Goal: Task Accomplishment & Management: Manage account settings

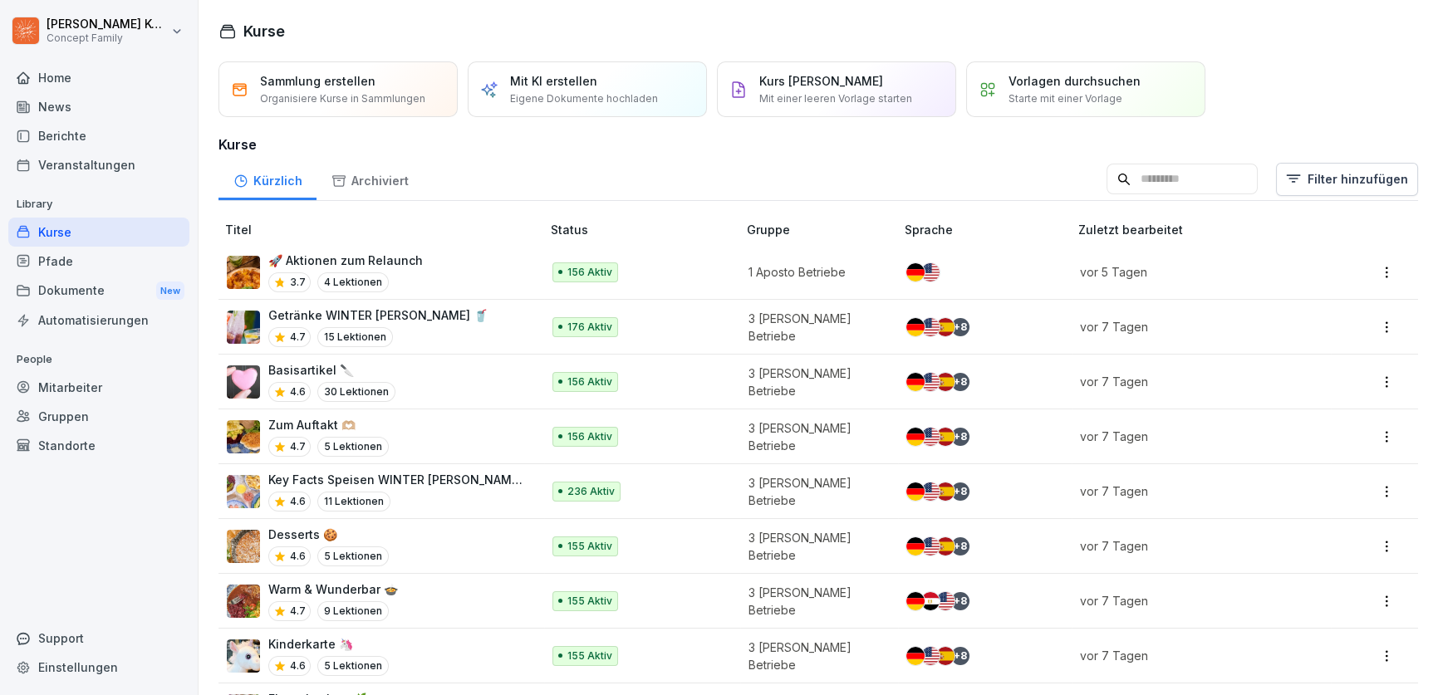
scroll to position [159, 0]
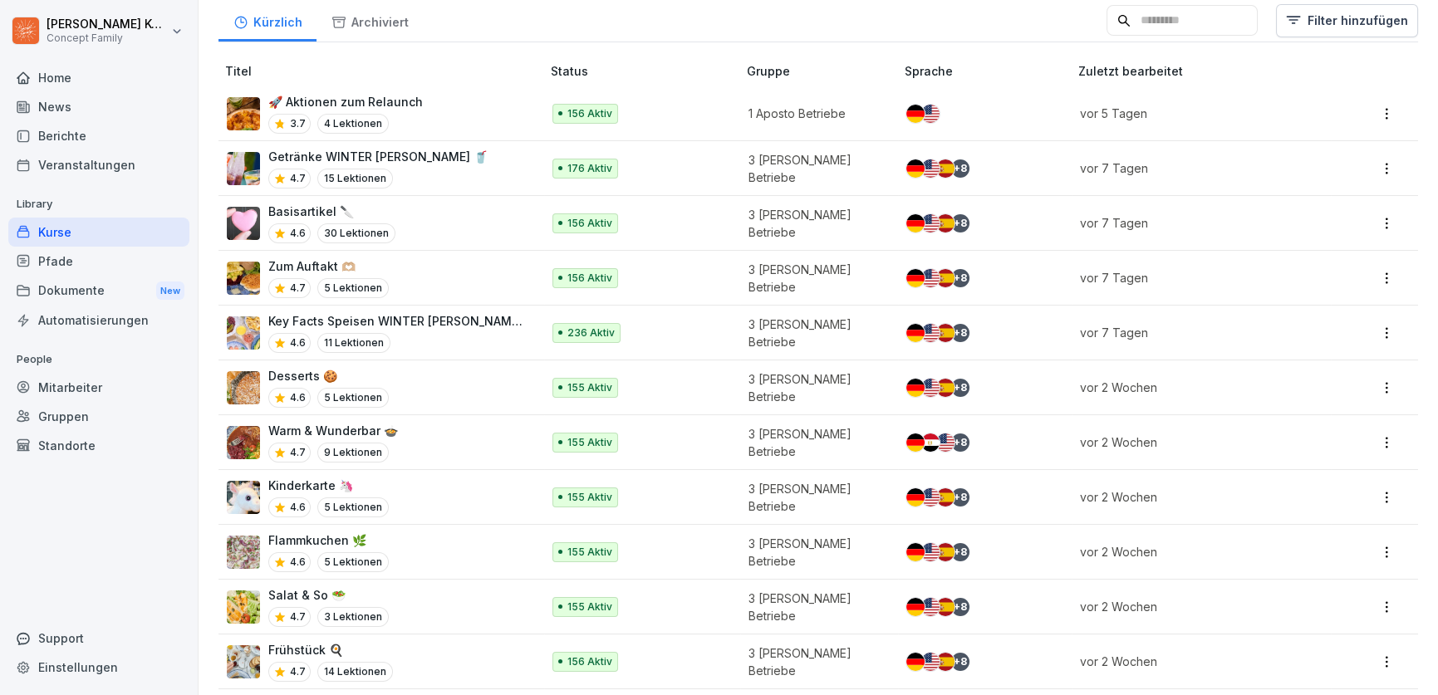
click at [76, 394] on div "Mitarbeiter" at bounding box center [98, 387] width 181 height 29
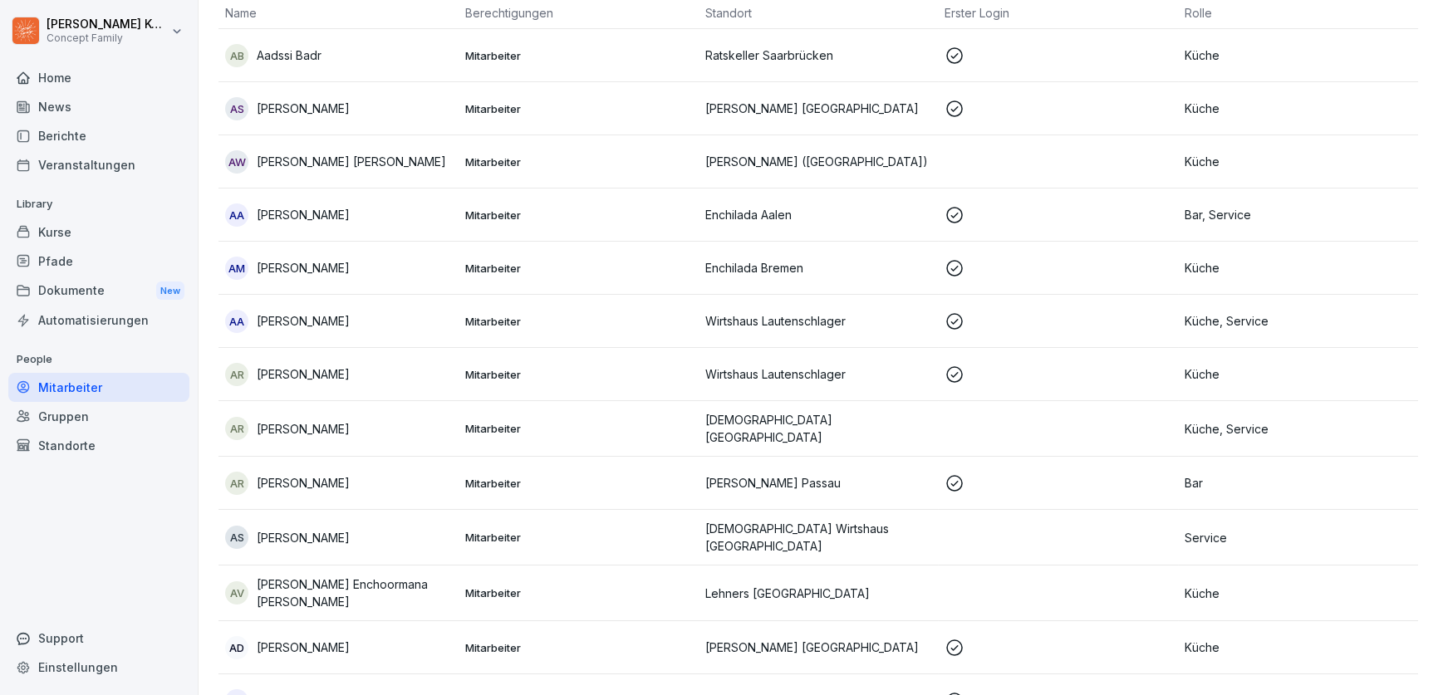
scroll to position [17, 0]
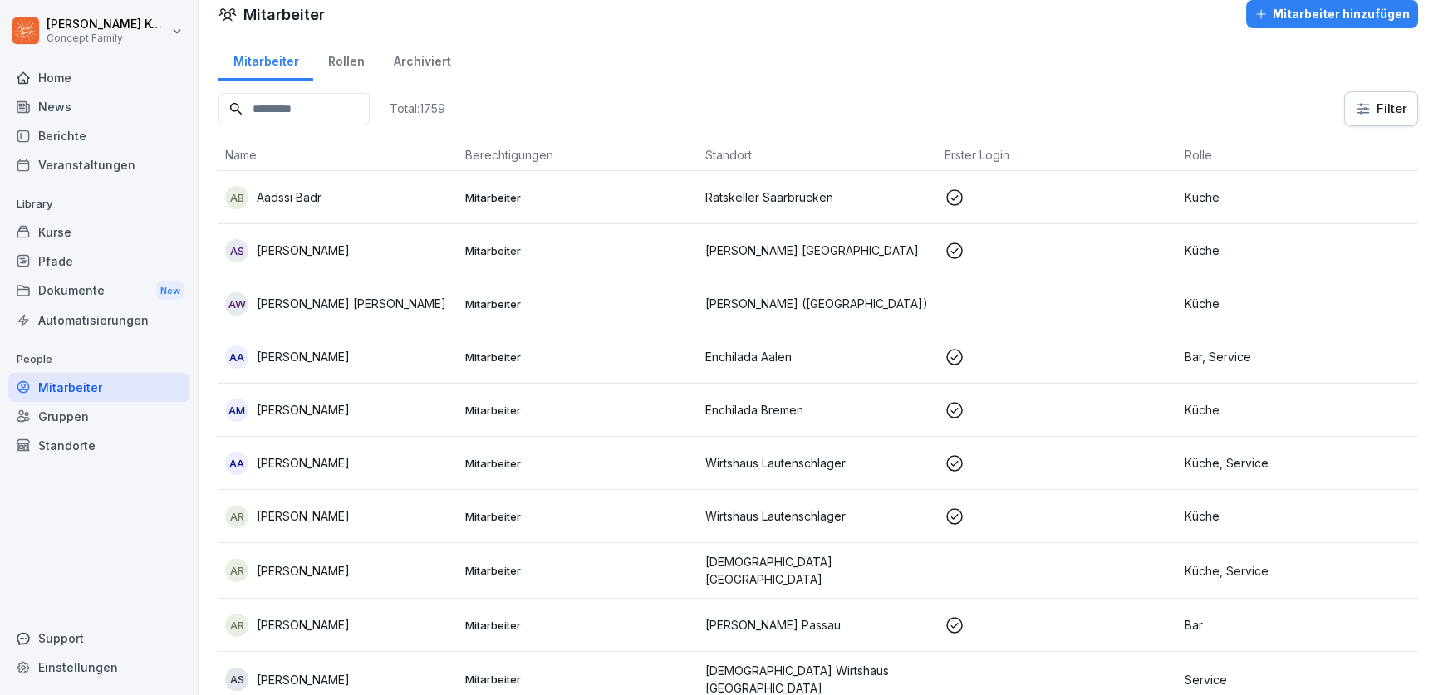
click at [311, 116] on input at bounding box center [293, 109] width 151 height 32
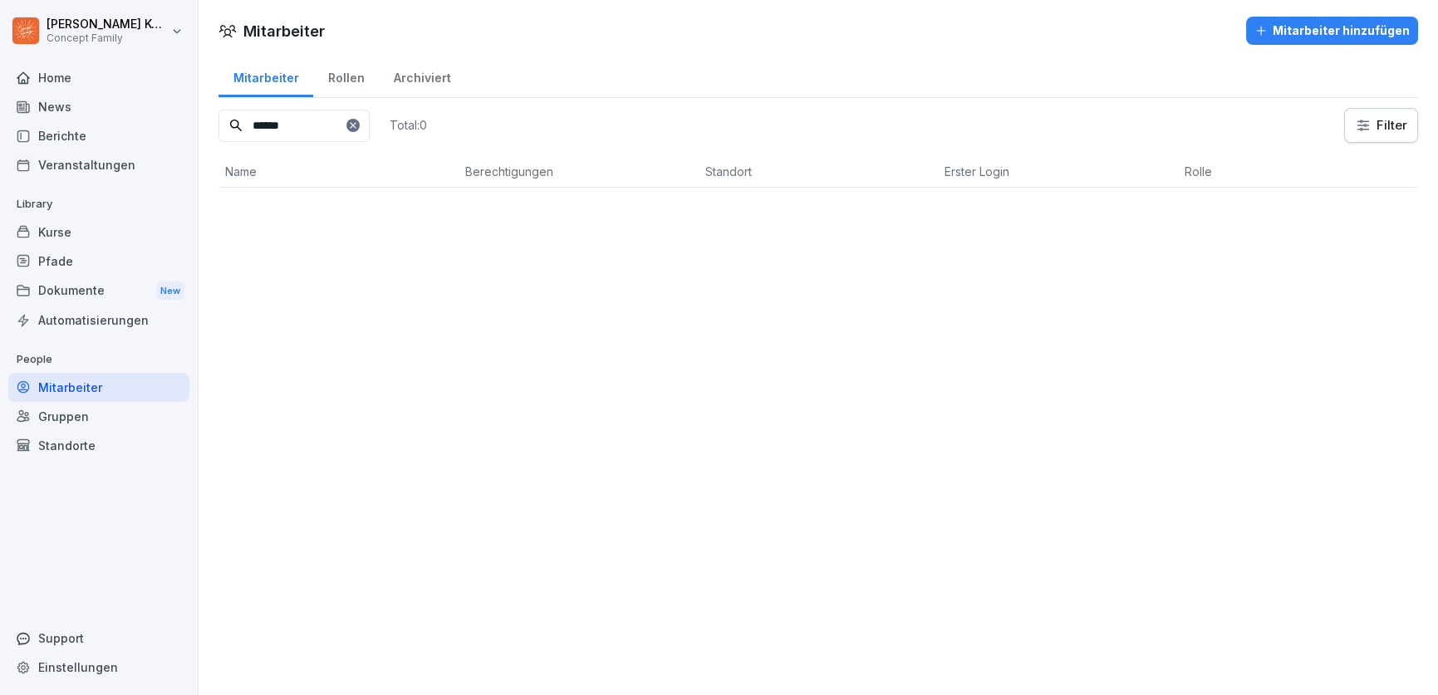
scroll to position [0, 0]
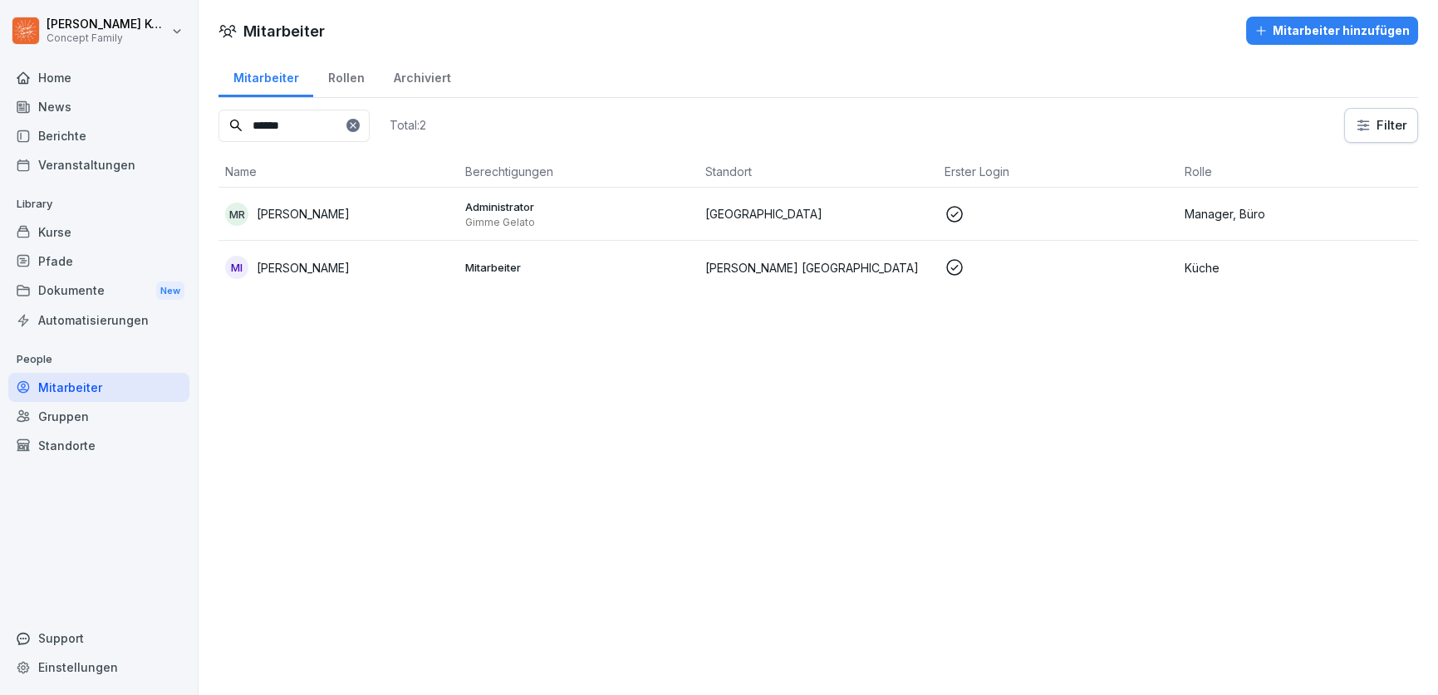
type input "******"
click at [407, 217] on div "MR [PERSON_NAME]" at bounding box center [338, 214] width 227 height 23
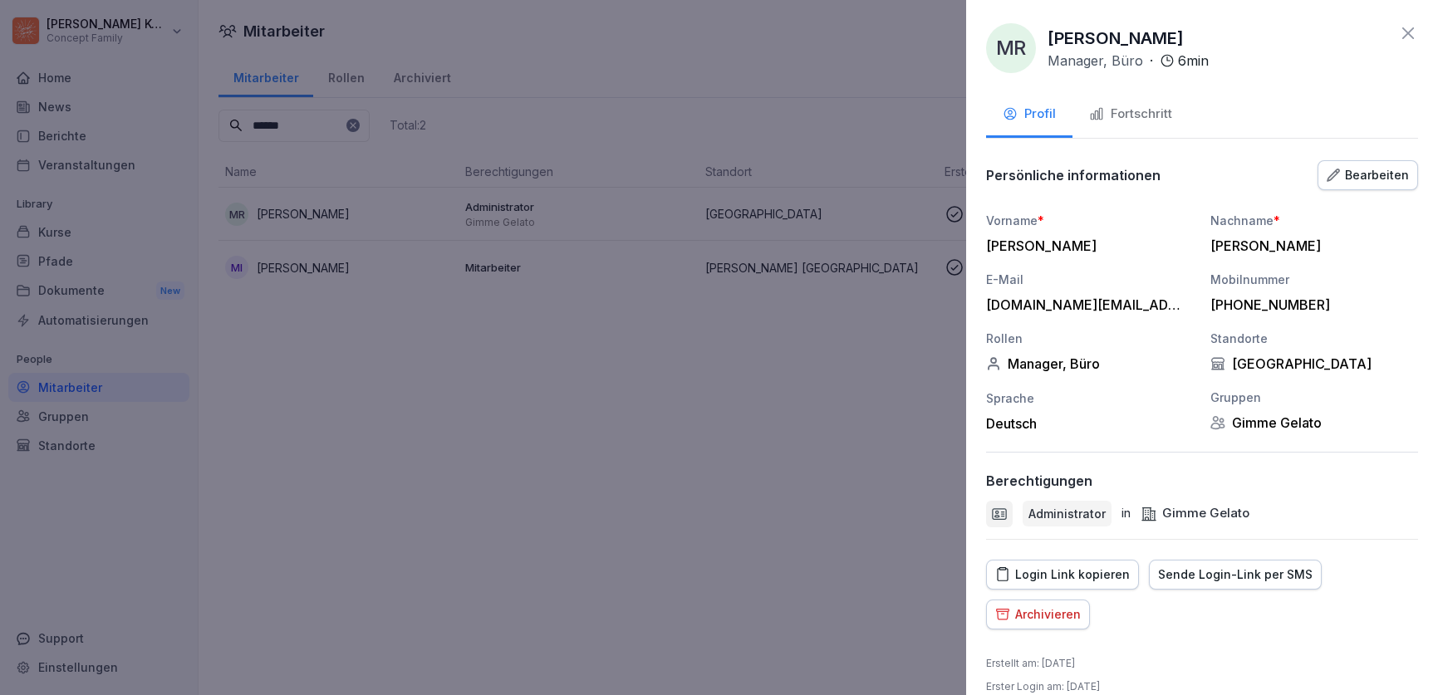
click at [1133, 119] on div "Fortschritt" at bounding box center [1130, 114] width 83 height 19
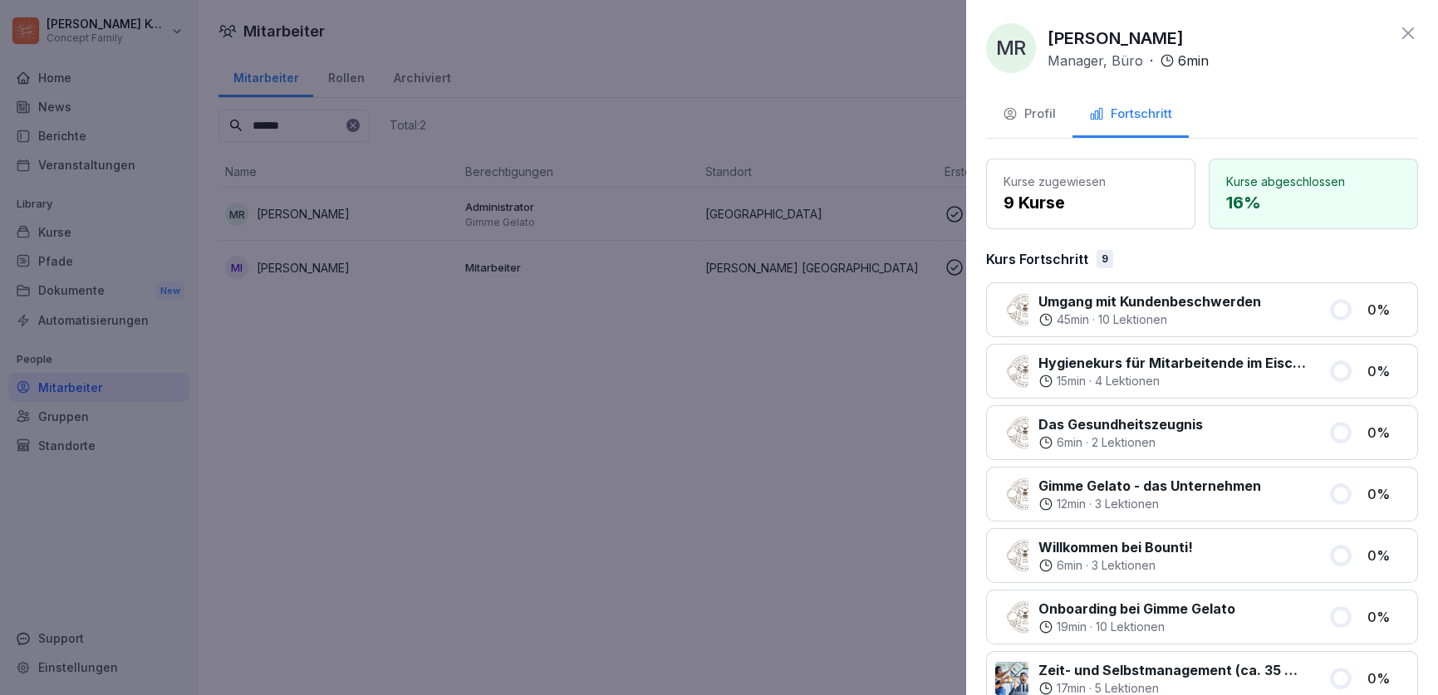
click at [1413, 32] on icon at bounding box center [1408, 33] width 20 height 20
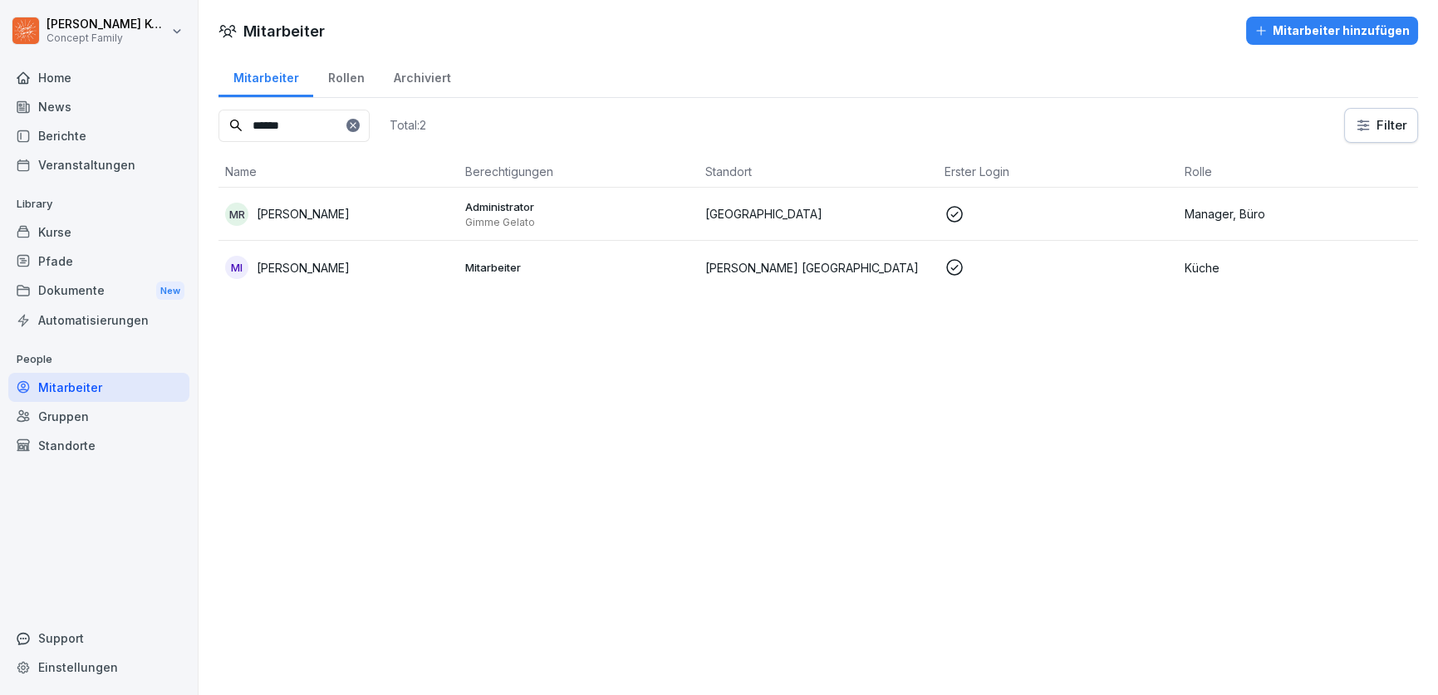
click at [54, 252] on div "Pfade" at bounding box center [98, 261] width 181 height 29
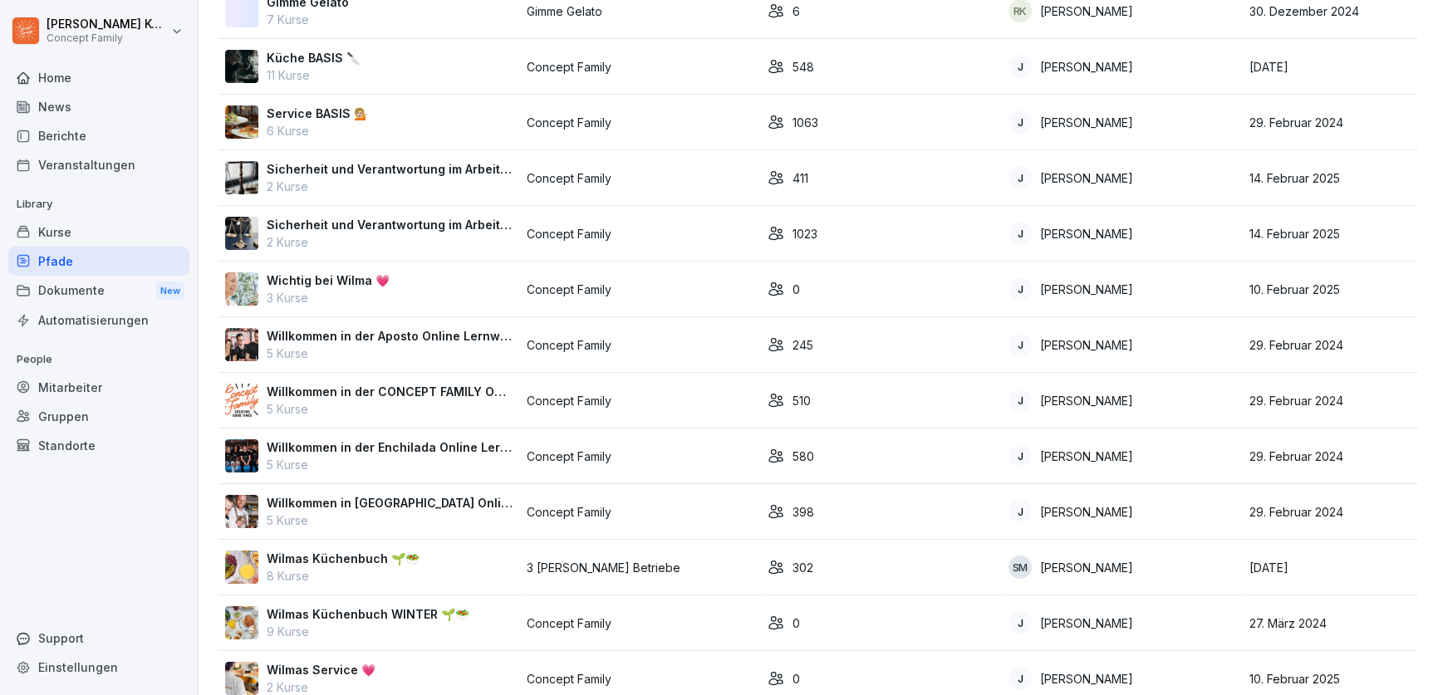
scroll to position [547, 0]
click at [414, 394] on p "Willkommen in der CONCEPT FAMILY Online Lernwelt" at bounding box center [390, 393] width 247 height 17
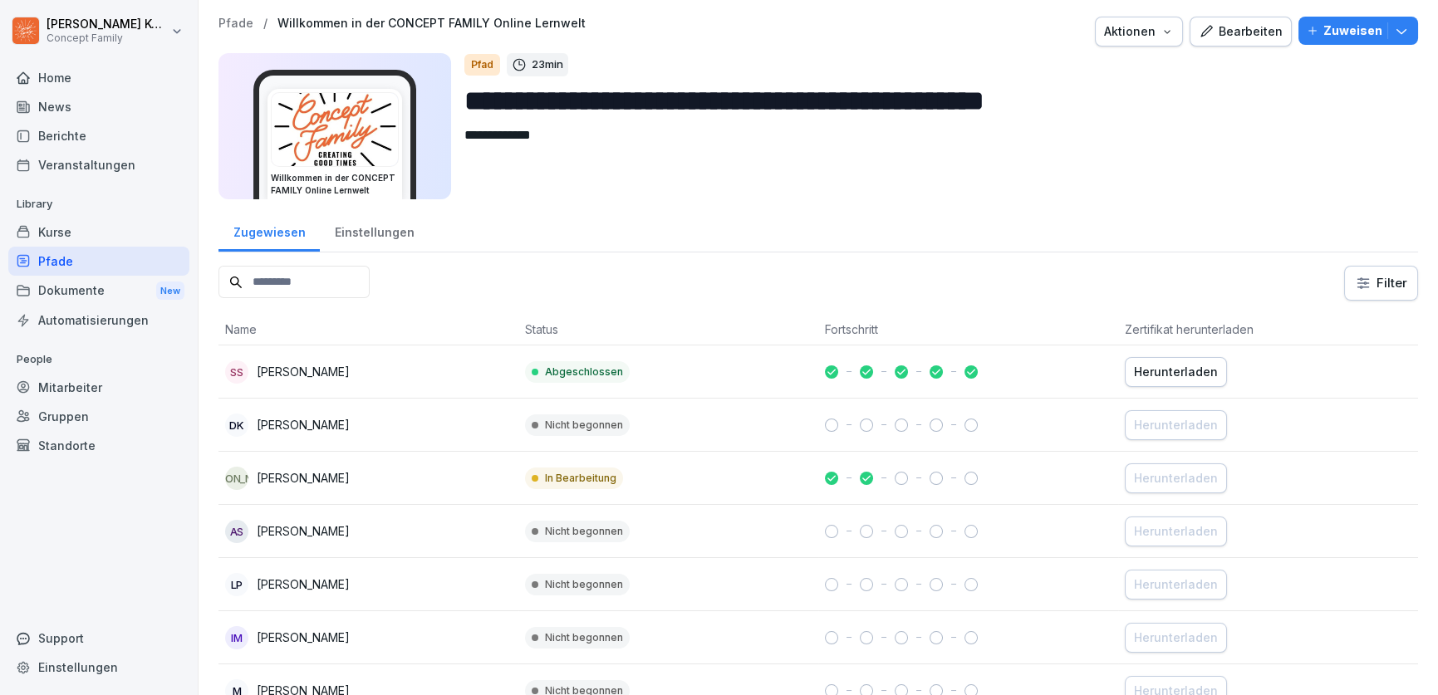
click at [1397, 35] on icon "button" at bounding box center [1401, 30] width 17 height 17
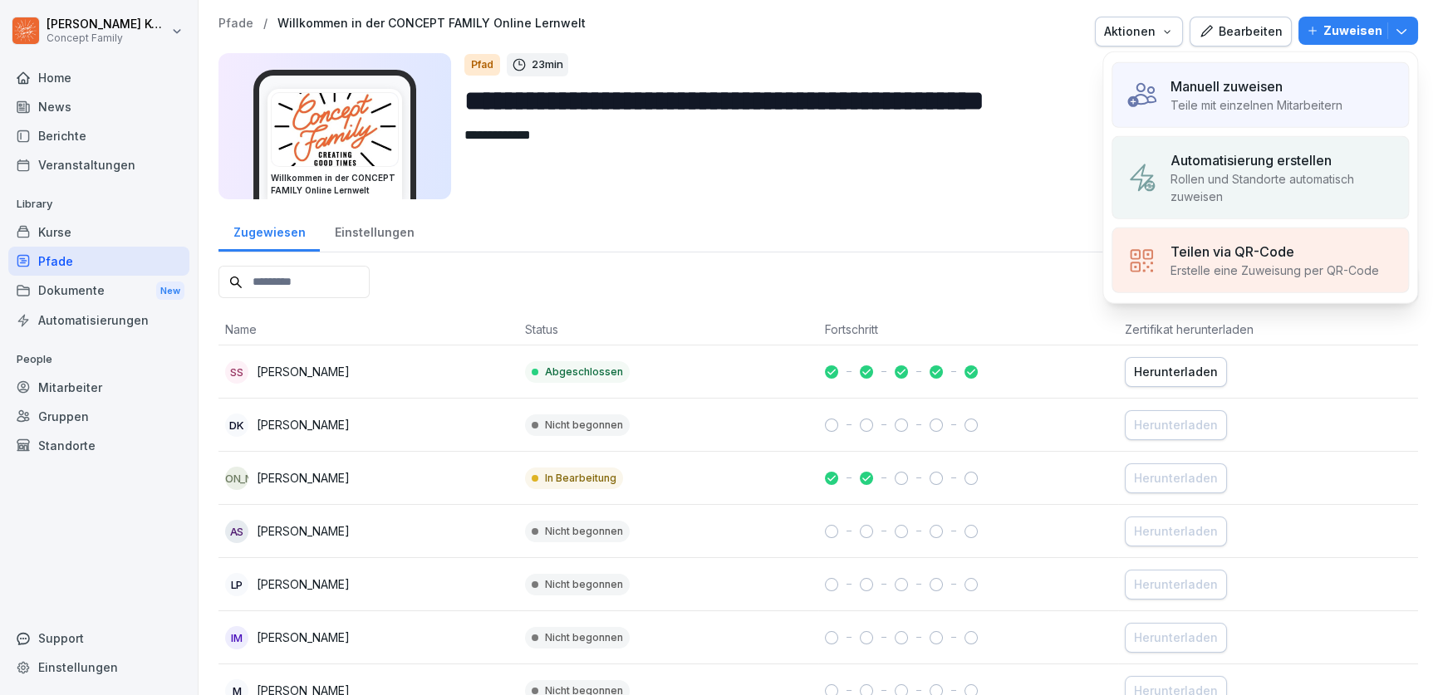
click at [1350, 97] on div "Manuell zuweisen Teile mit einzelnen Mitarbeitern" at bounding box center [1259, 95] width 297 height 66
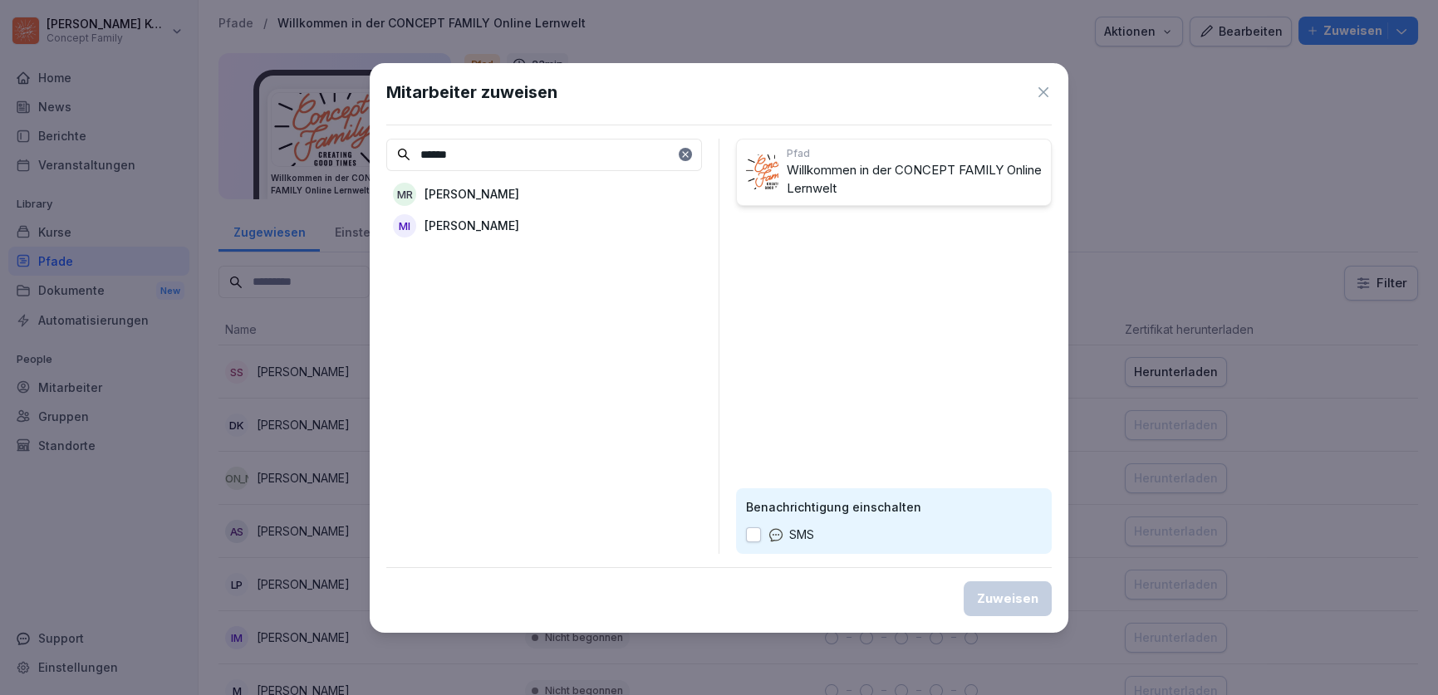
type input "******"
click at [485, 198] on p "[PERSON_NAME]" at bounding box center [471, 193] width 95 height 17
click at [1020, 610] on button "Zuweisen" at bounding box center [1007, 598] width 88 height 35
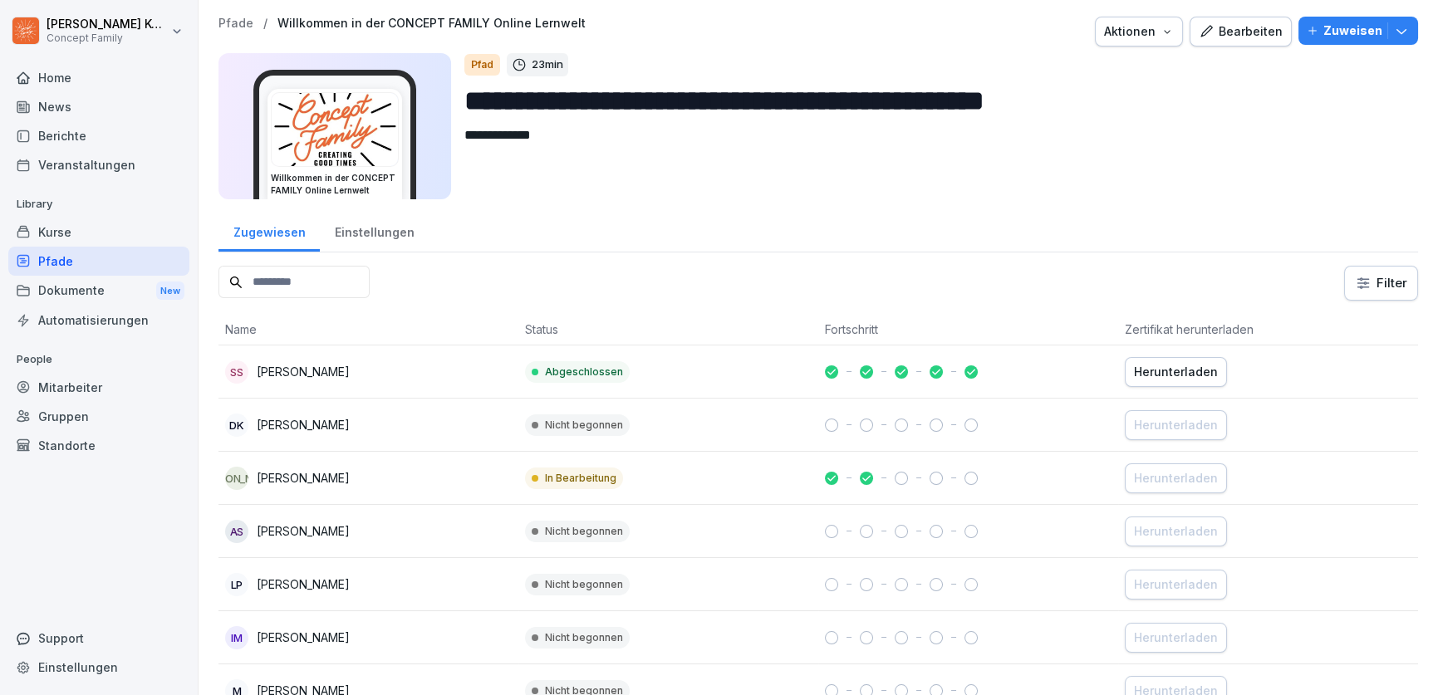
click at [1254, 48] on div "**********" at bounding box center [817, 113] width 1199 height 193
click at [1260, 43] on button "Bearbeiten" at bounding box center [1240, 32] width 102 height 30
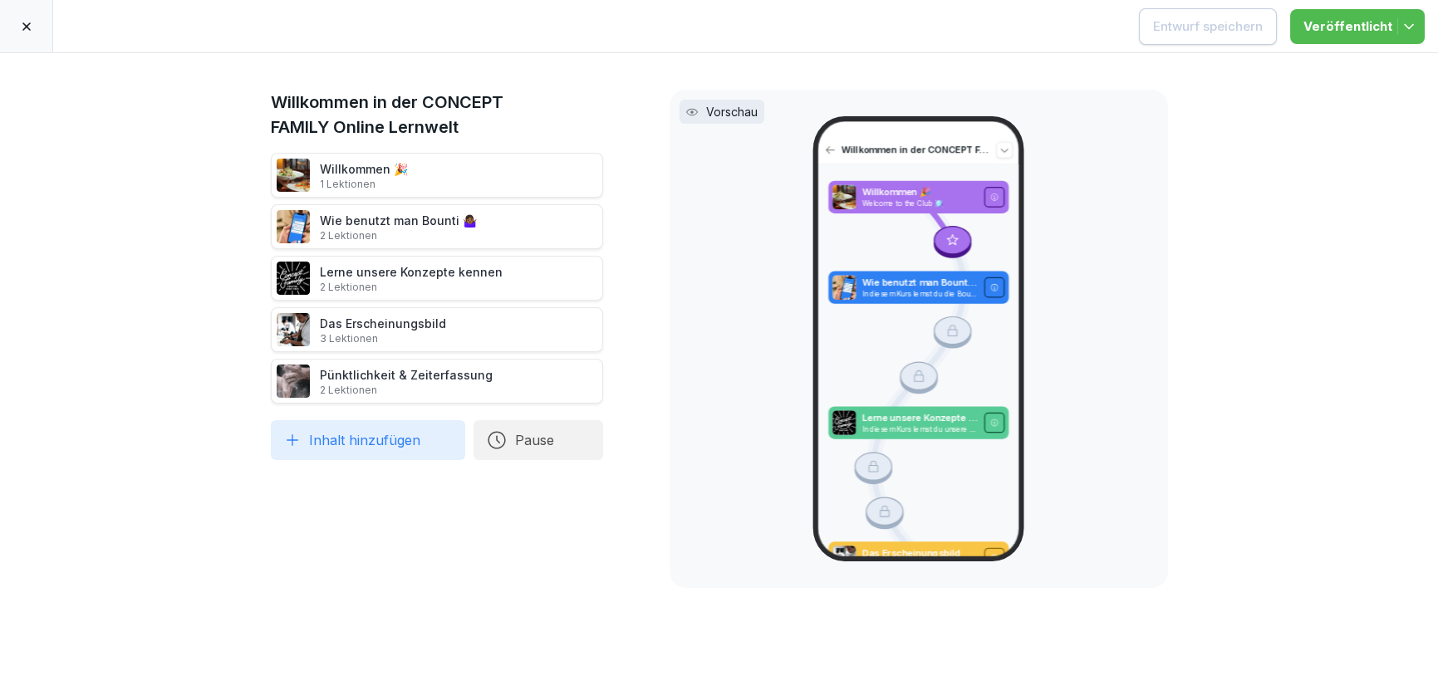
click at [24, 43] on div at bounding box center [26, 26] width 53 height 52
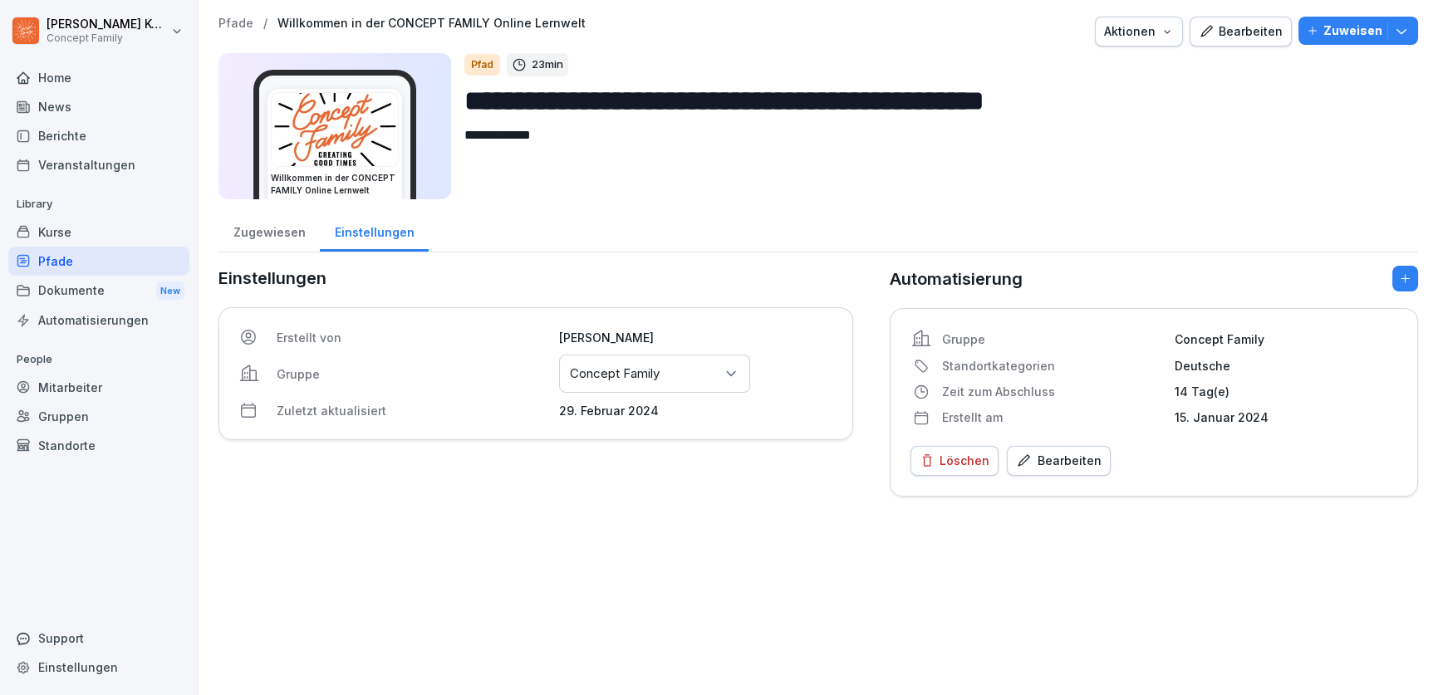
click at [75, 228] on div "Kurse" at bounding box center [98, 232] width 181 height 29
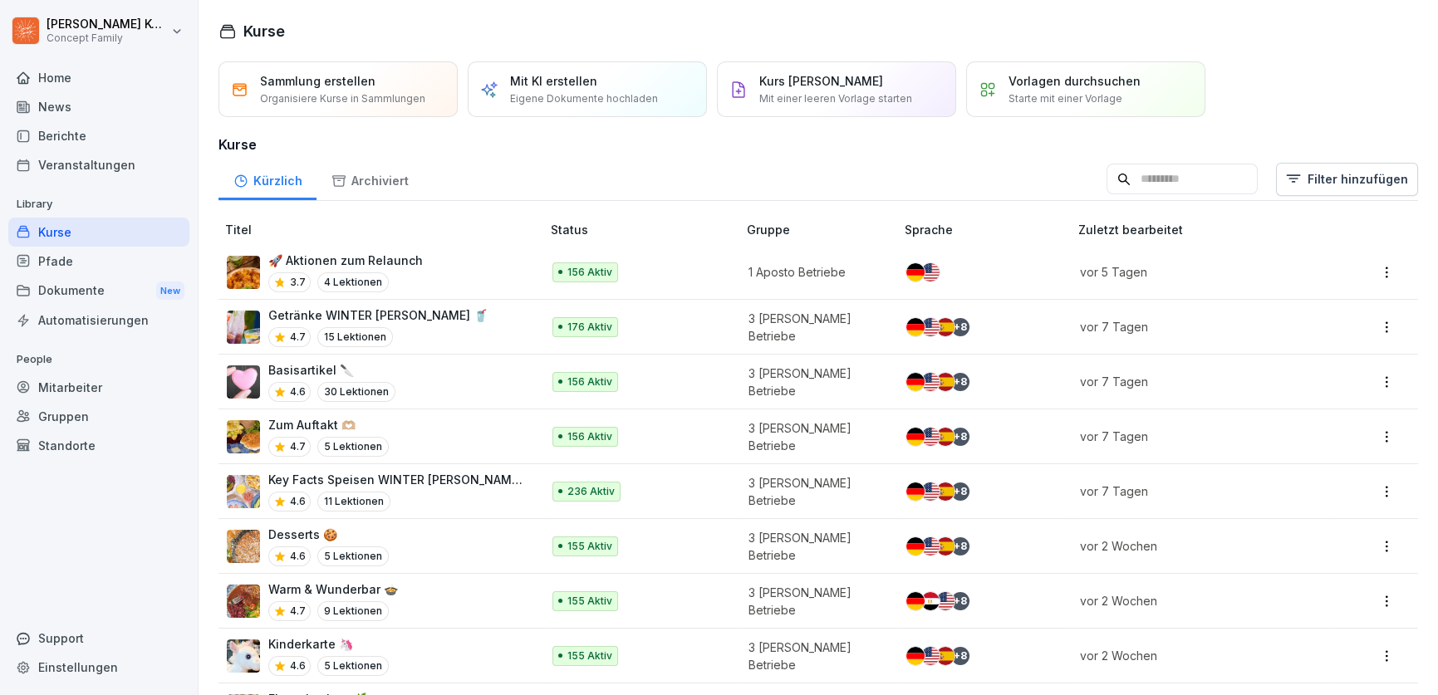
scroll to position [74, 0]
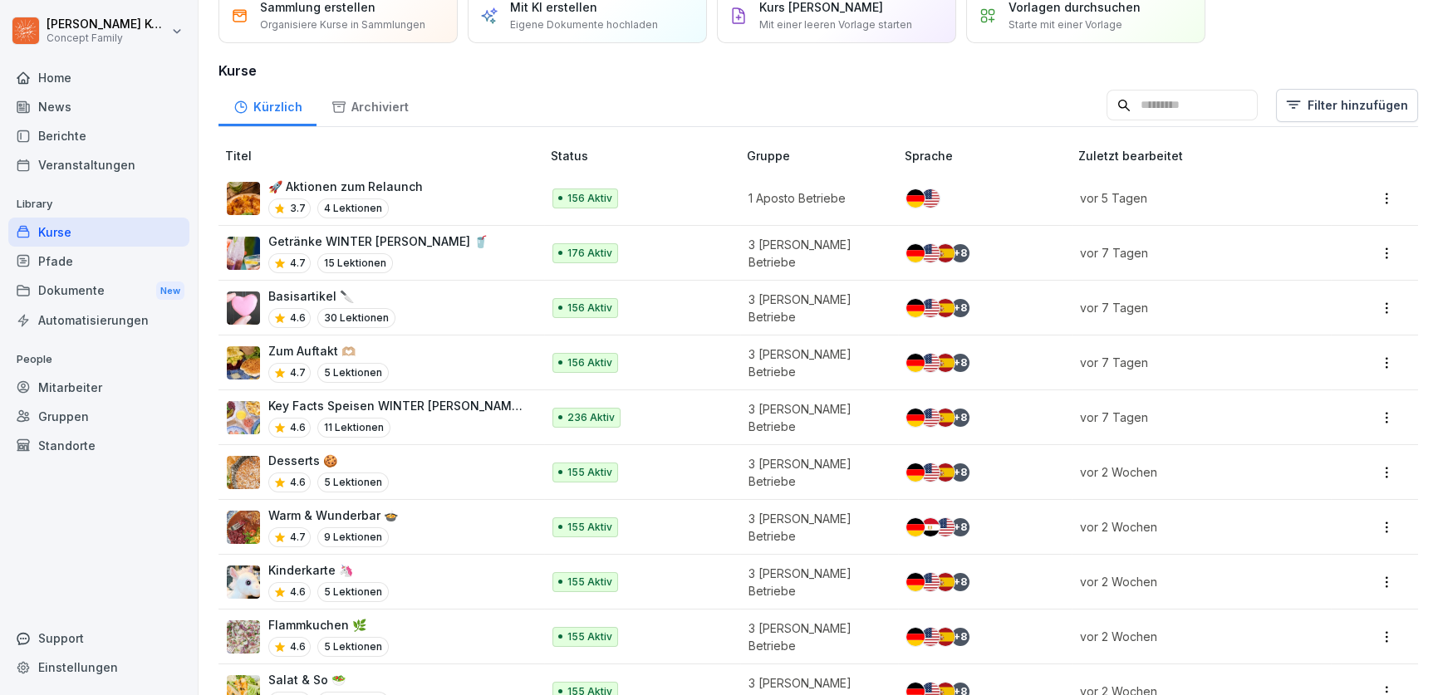
click at [103, 380] on div "Mitarbeiter" at bounding box center [98, 387] width 181 height 29
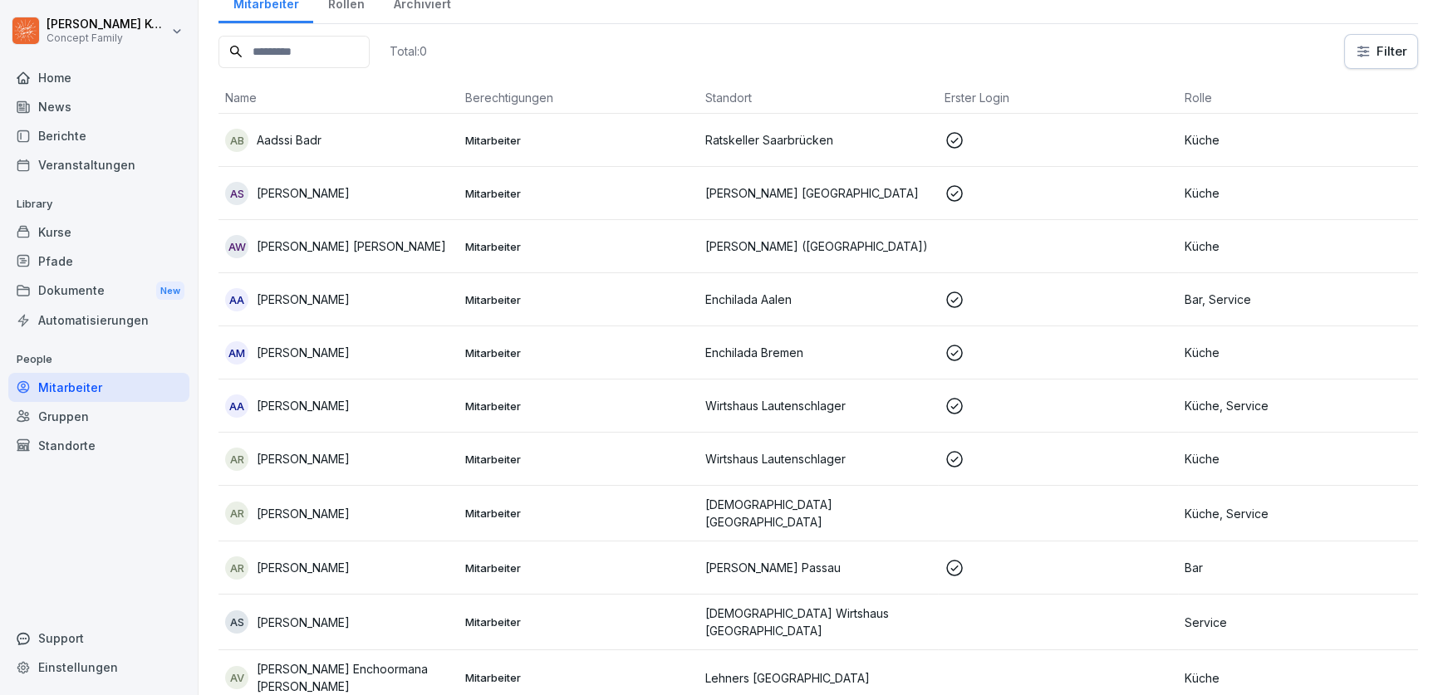
scroll to position [17, 0]
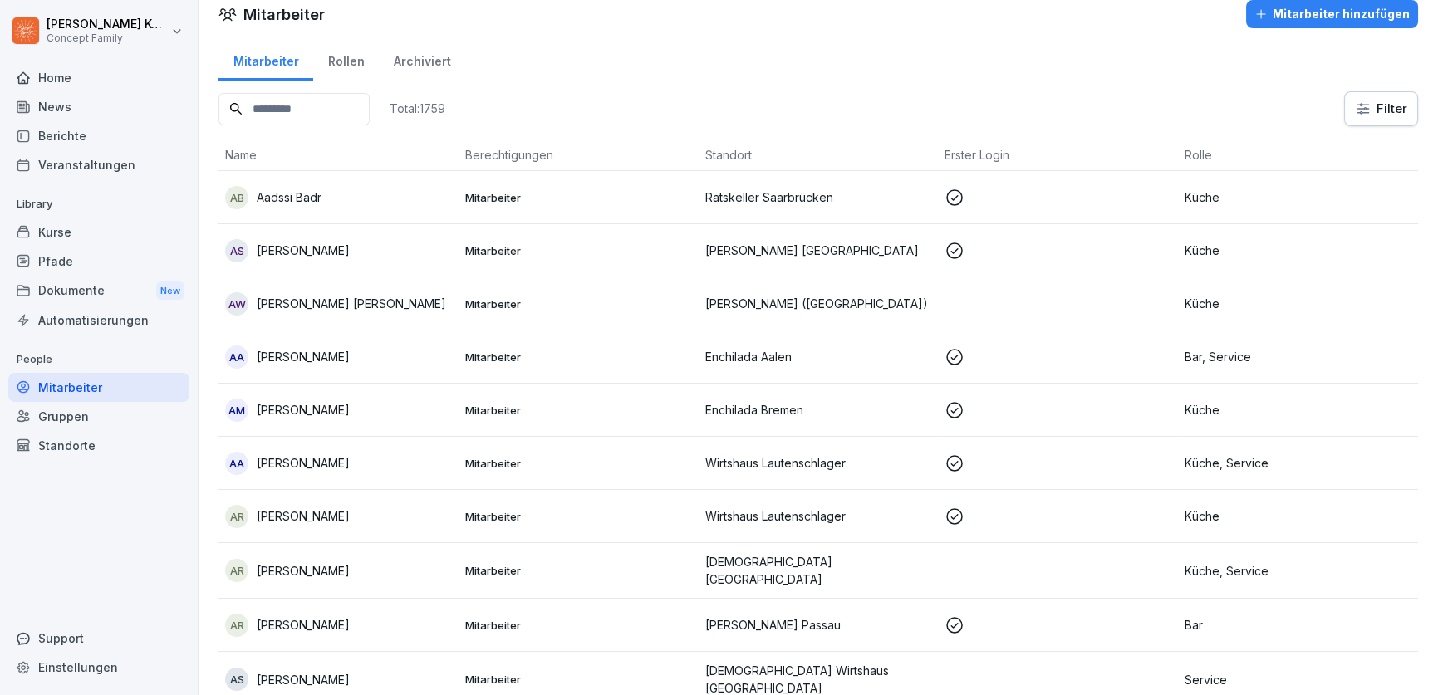
click at [67, 234] on div "Kurse" at bounding box center [98, 232] width 181 height 29
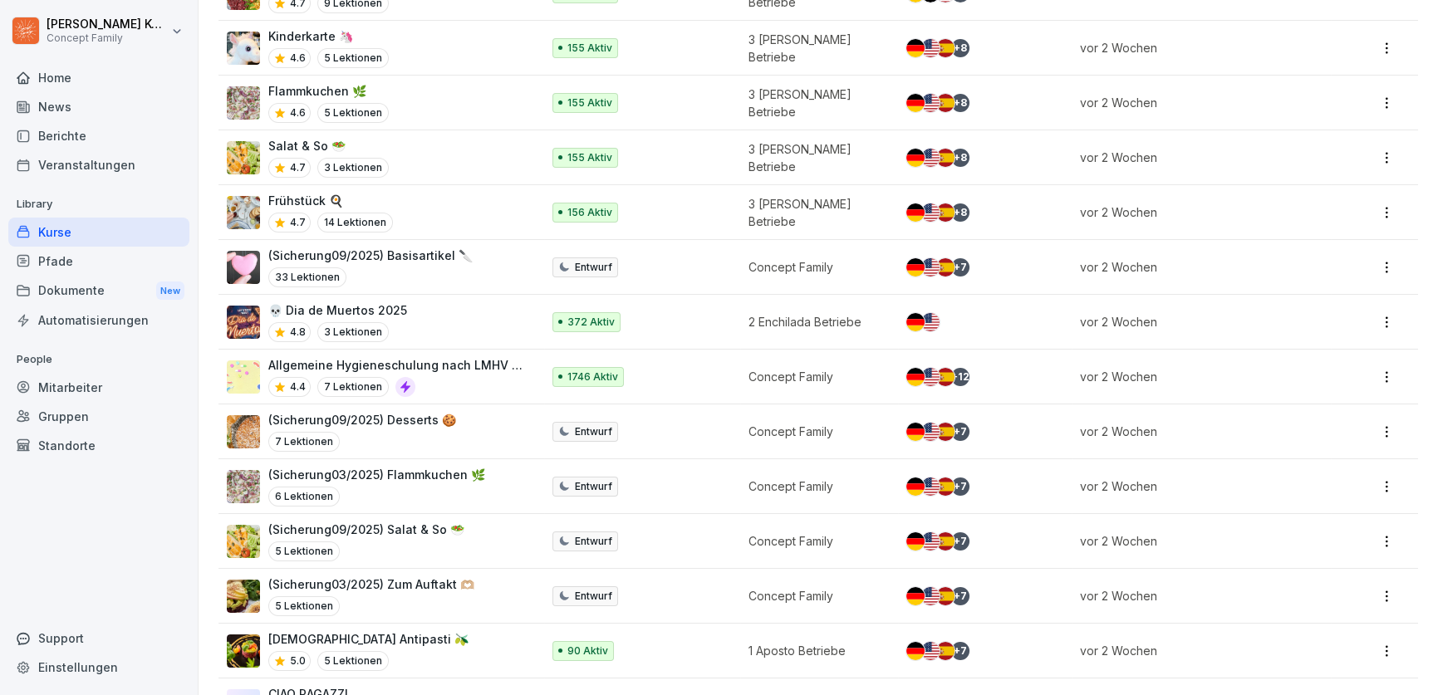
scroll to position [974, 0]
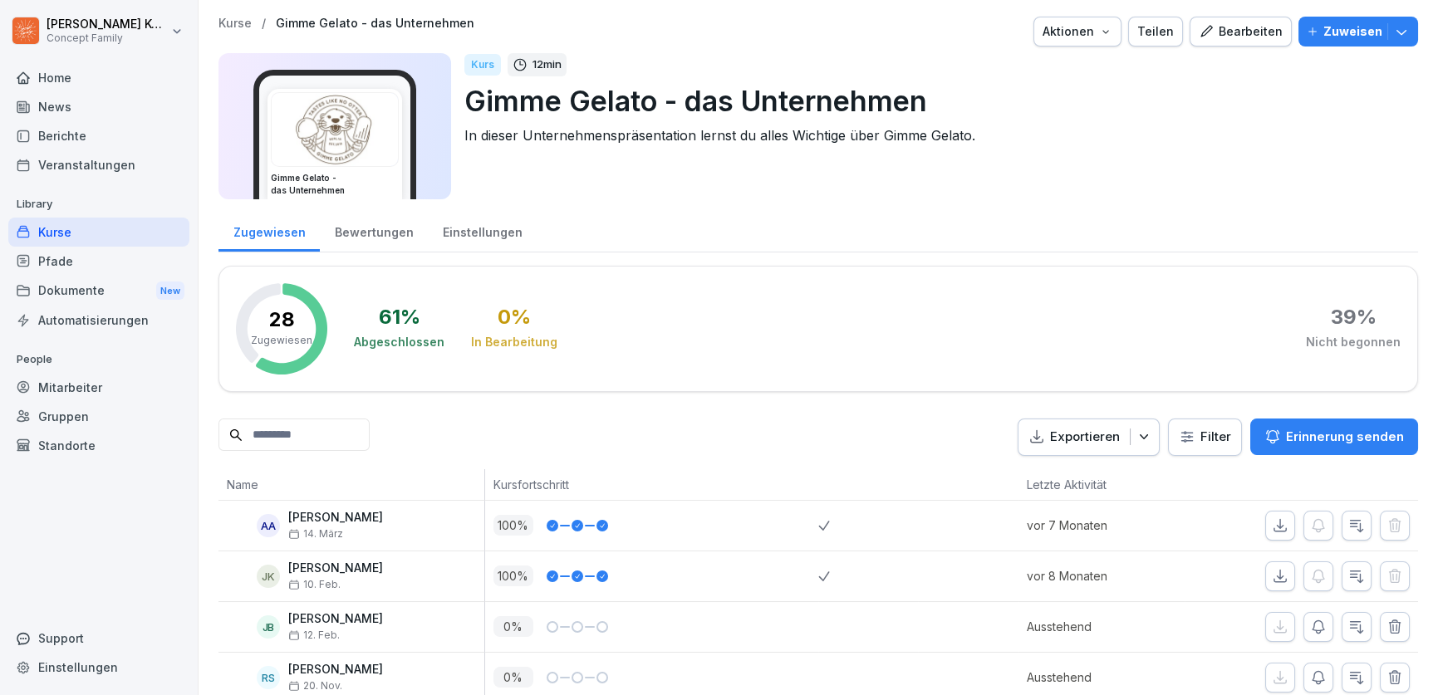
click at [1272, 40] on button "Bearbeiten" at bounding box center [1240, 32] width 102 height 30
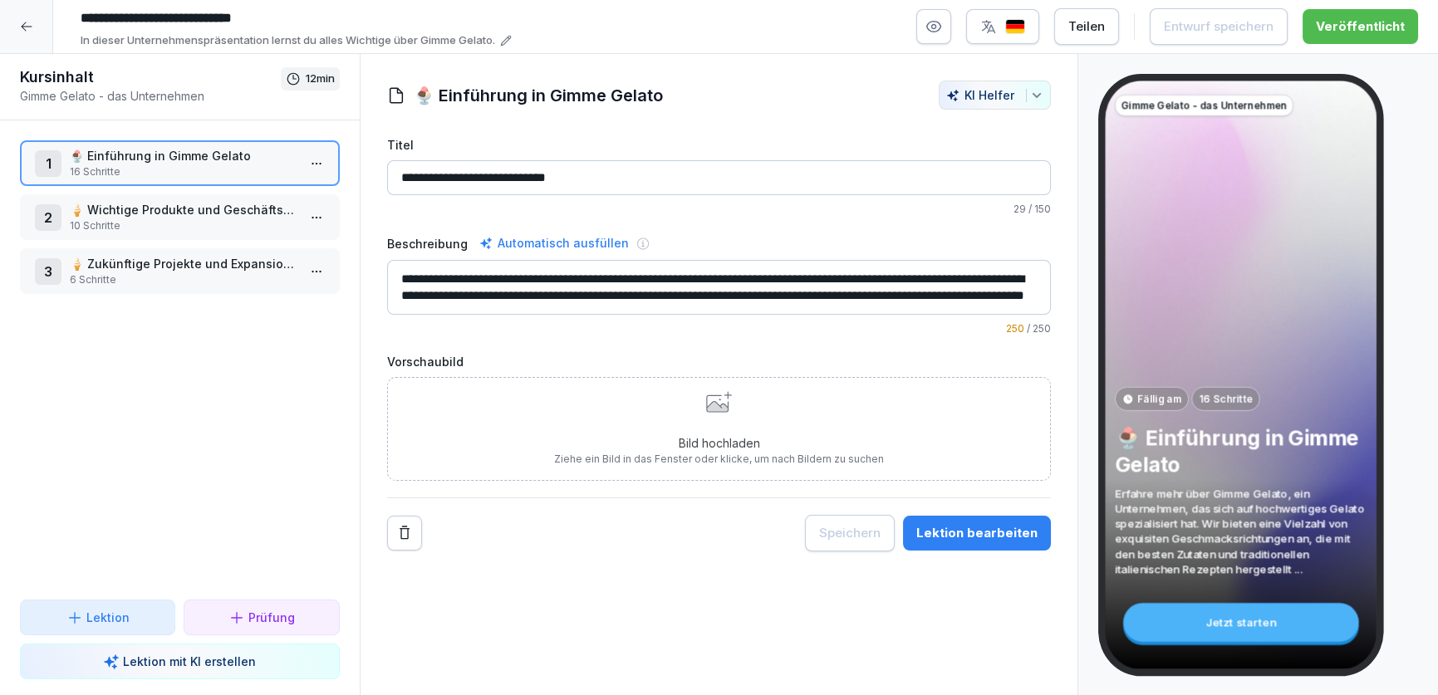
click at [84, 202] on p "🍦 Wichtige Produkte und Geschäftsbereiche" at bounding box center [183, 209] width 227 height 17
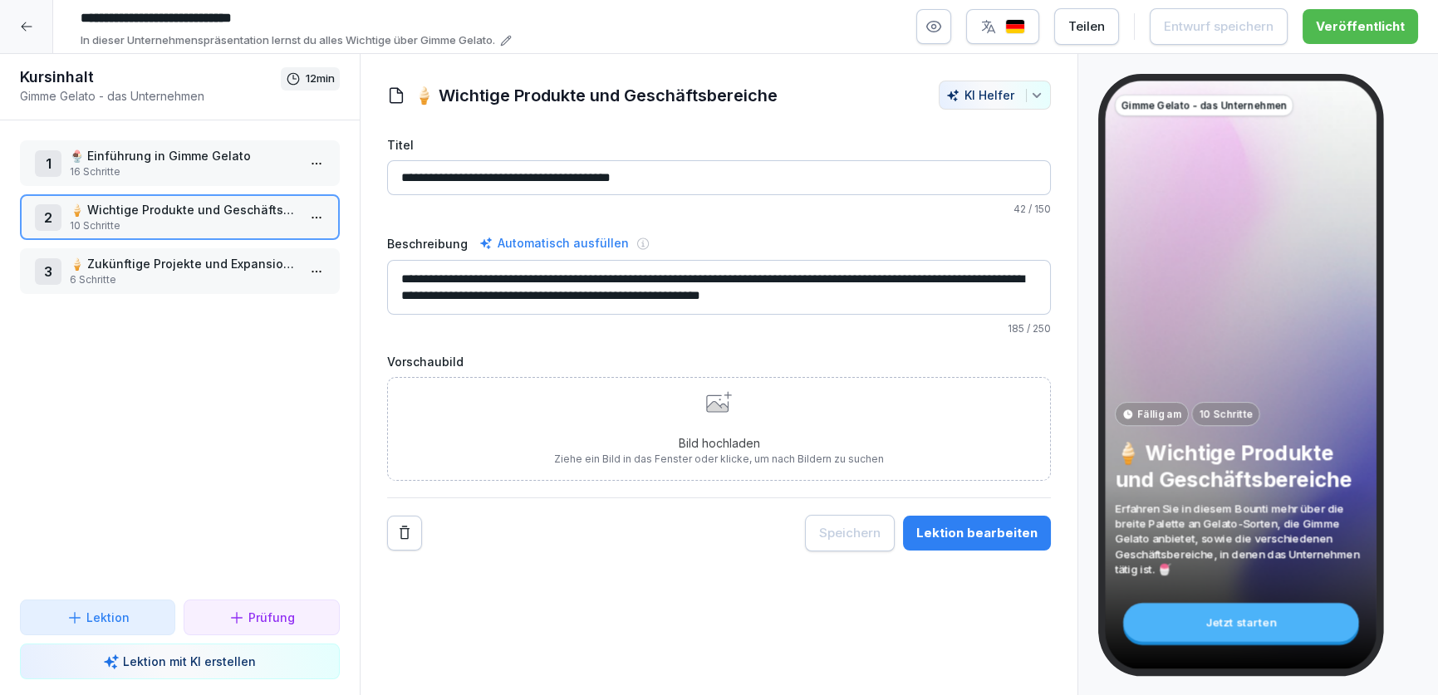
click at [96, 255] on p "🍦 Zukünftige Projekte und Expansionspläne" at bounding box center [183, 263] width 227 height 17
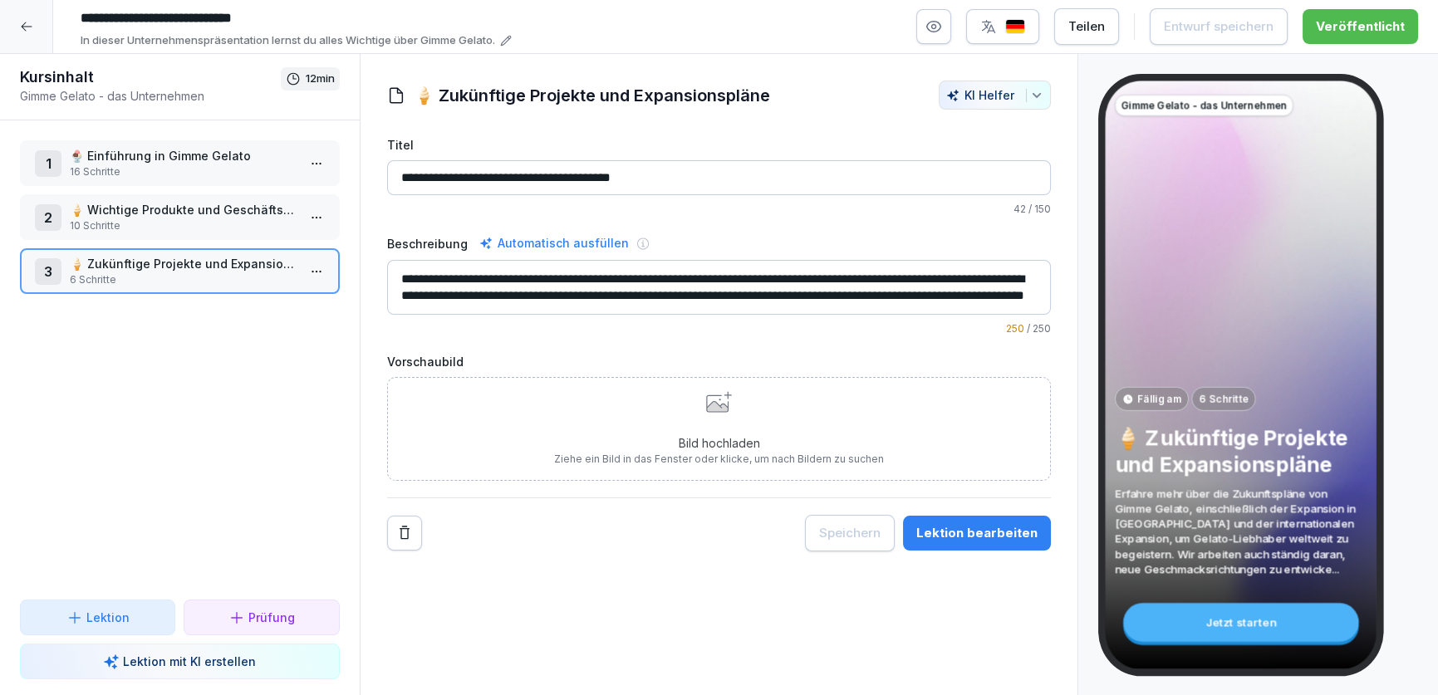
click at [953, 528] on div "Lektion bearbeiten" at bounding box center [976, 533] width 121 height 18
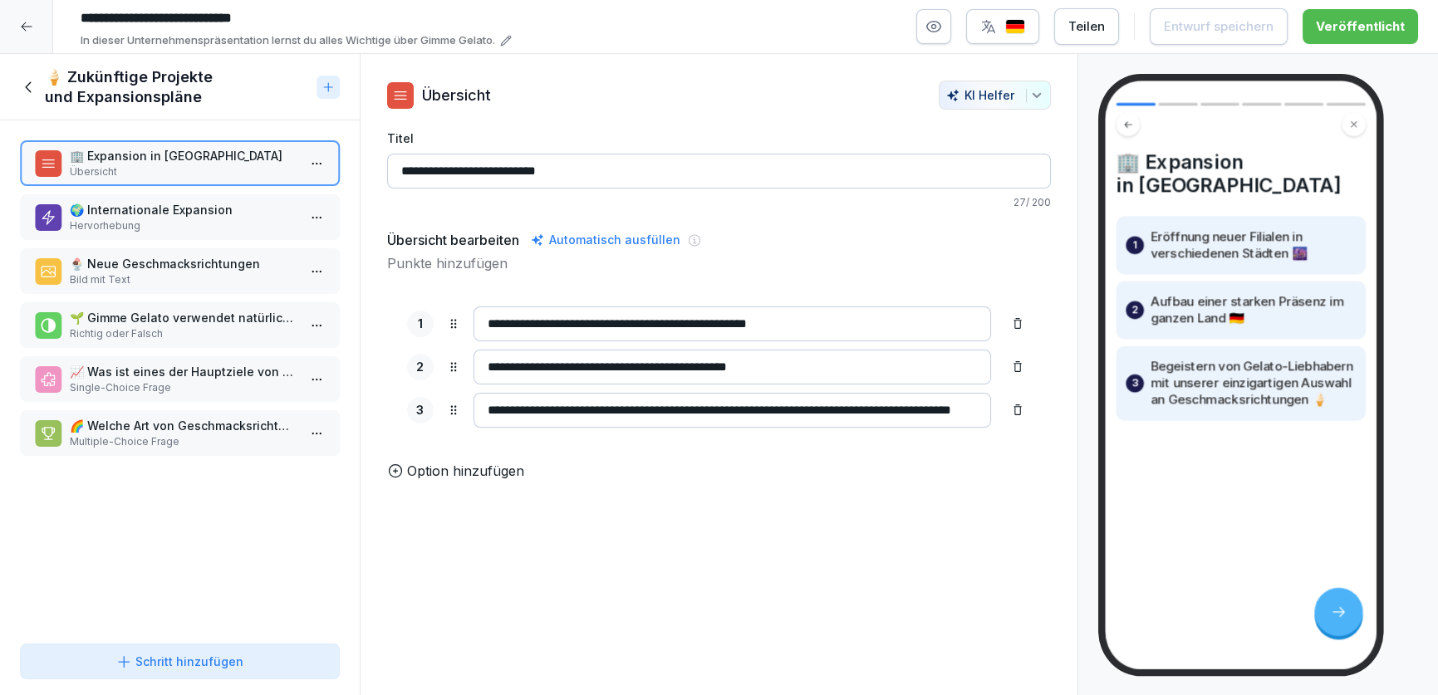
click at [135, 201] on p "🌍 Internationale Expansion" at bounding box center [183, 209] width 227 height 17
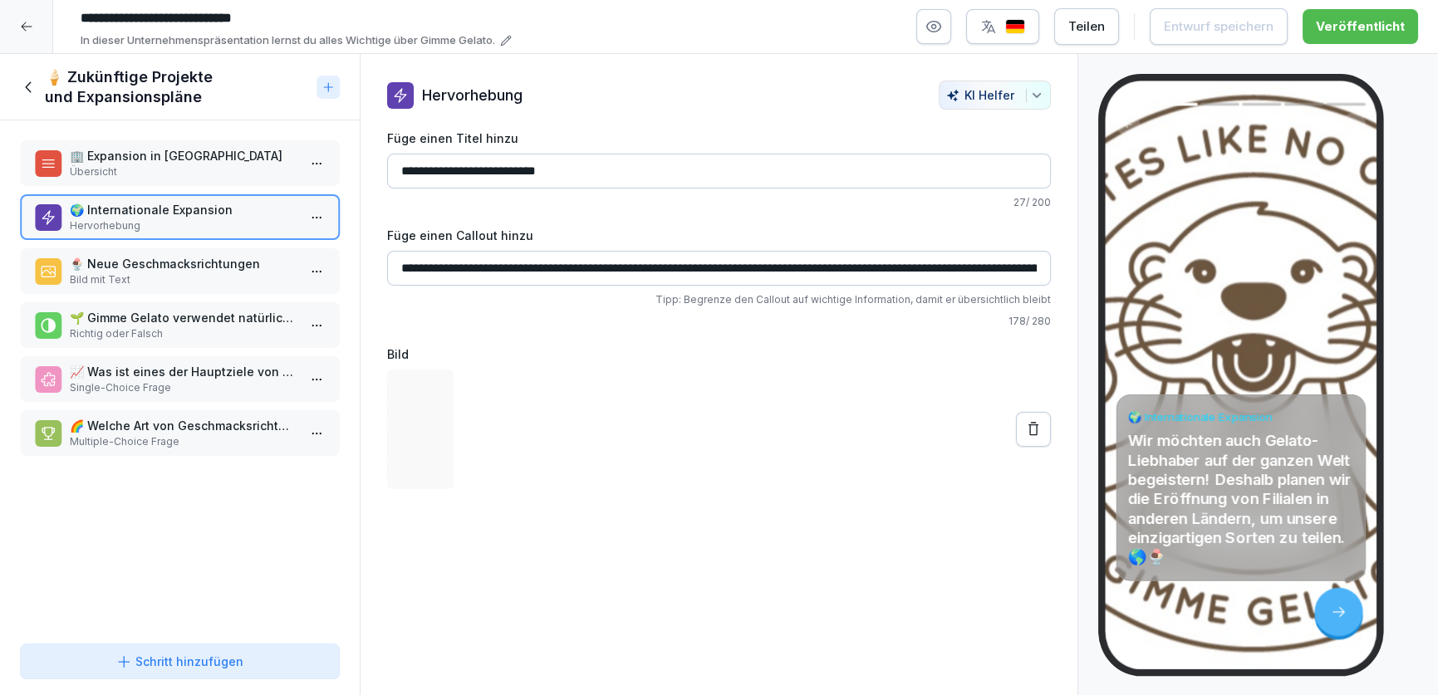
click at [132, 257] on p "🍨 Neue Geschmacksrichtungen" at bounding box center [183, 263] width 227 height 17
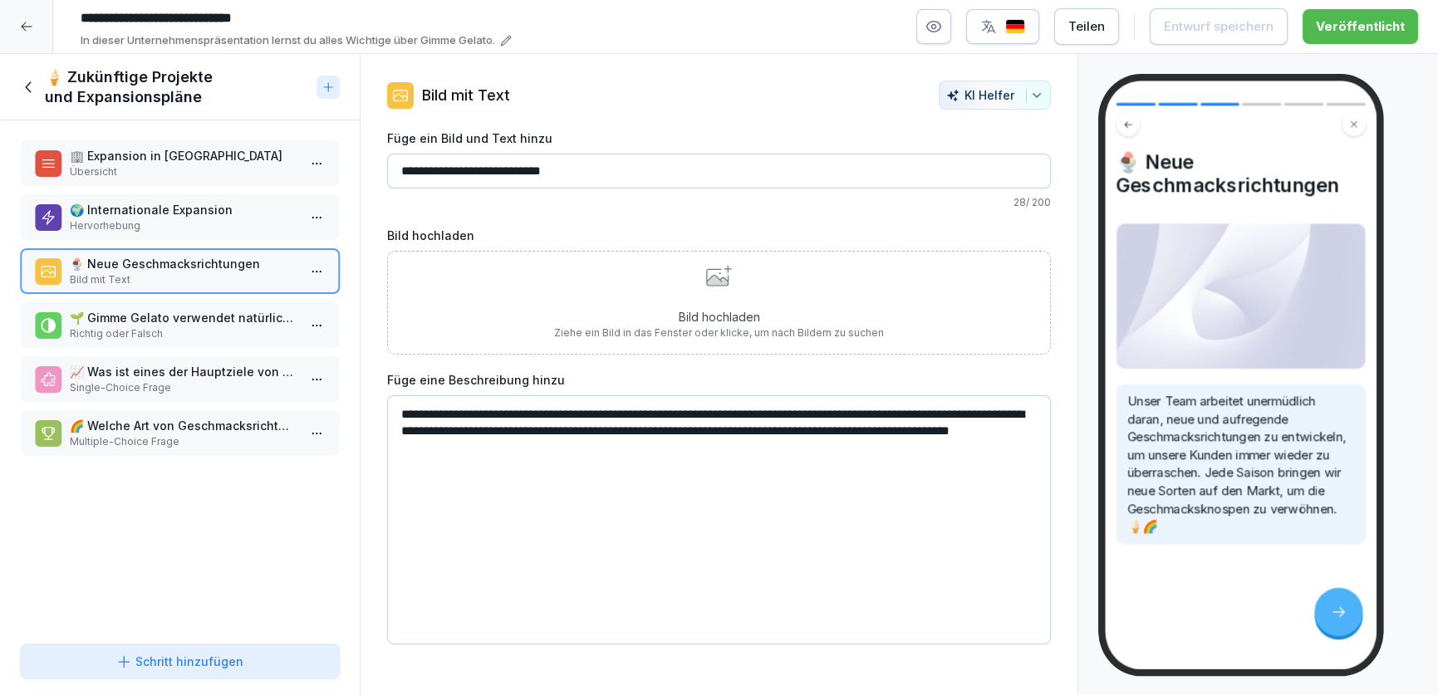
click at [125, 306] on div "🌱 Gimme Gelato verwendet natürliche Zutaten. Richtig oder Falsch" at bounding box center [180, 325] width 320 height 46
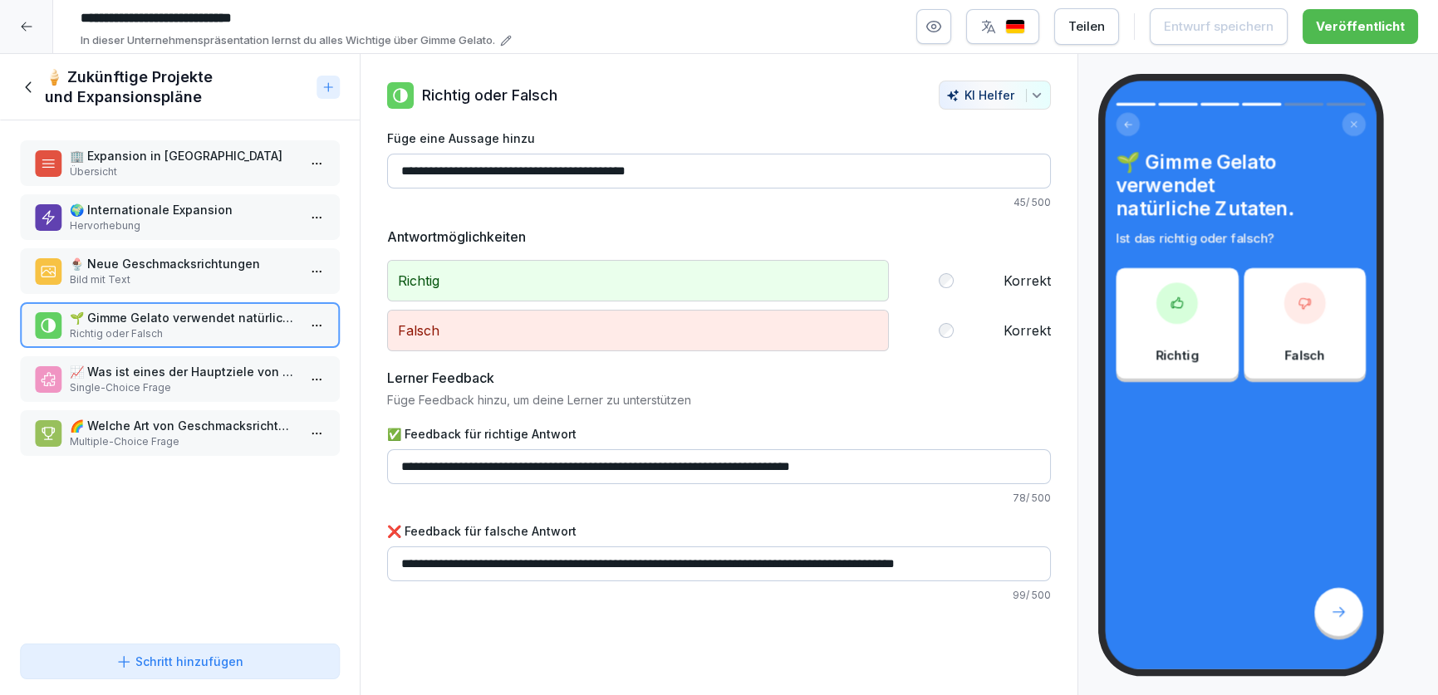
drag, startPoint x: 148, startPoint y: 367, endPoint x: 122, endPoint y: 363, distance: 26.1
click at [147, 367] on p "📈 Was ist eines der Hauptziele von Gimme Gelato?" at bounding box center [183, 371] width 227 height 17
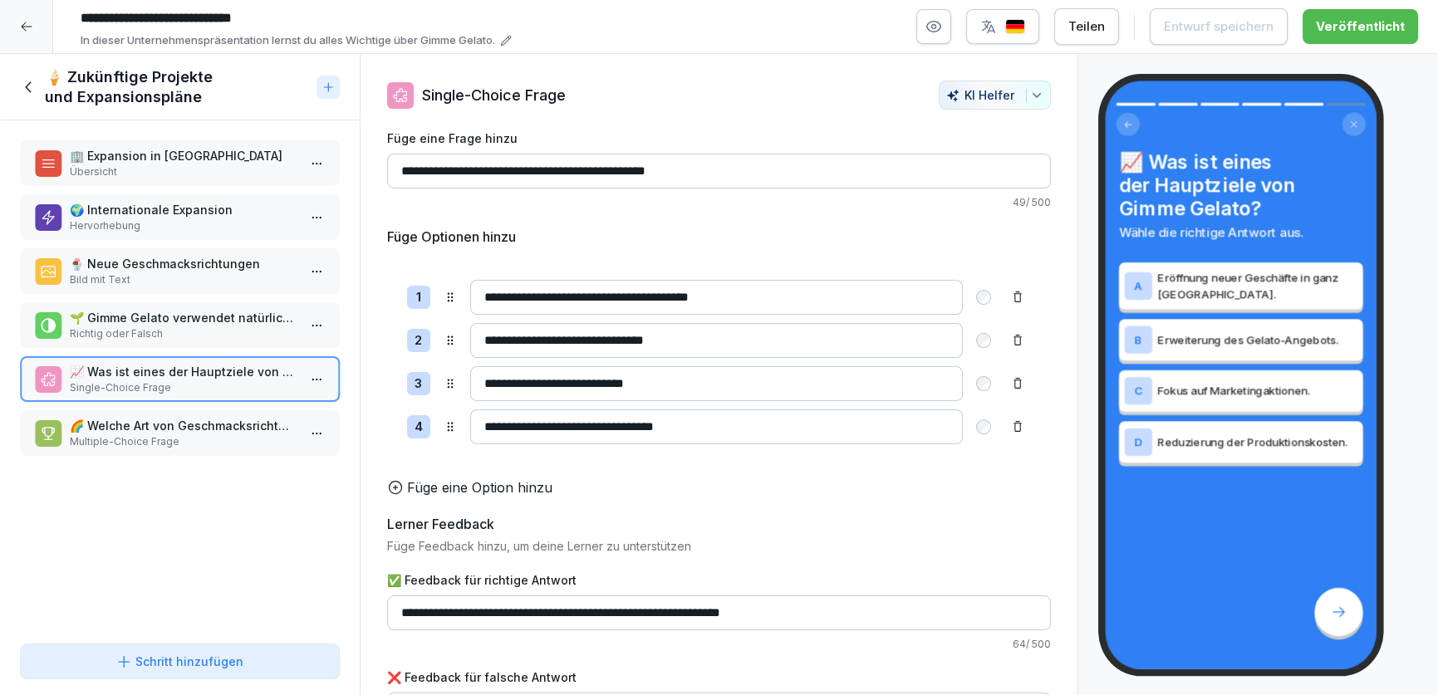
drag, startPoint x: 30, startPoint y: 90, endPoint x: 22, endPoint y: 7, distance: 83.4
click at [30, 82] on icon at bounding box center [29, 87] width 18 height 18
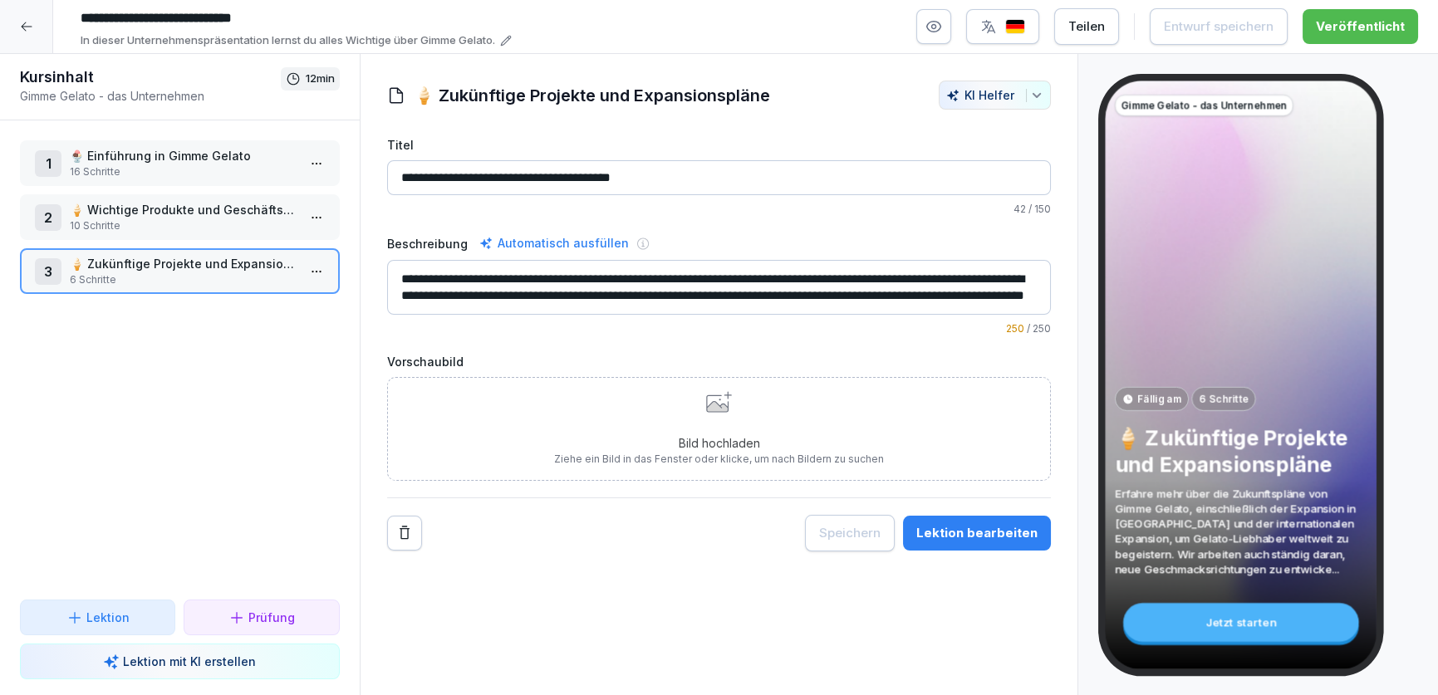
click at [22, 23] on icon at bounding box center [26, 26] width 13 height 13
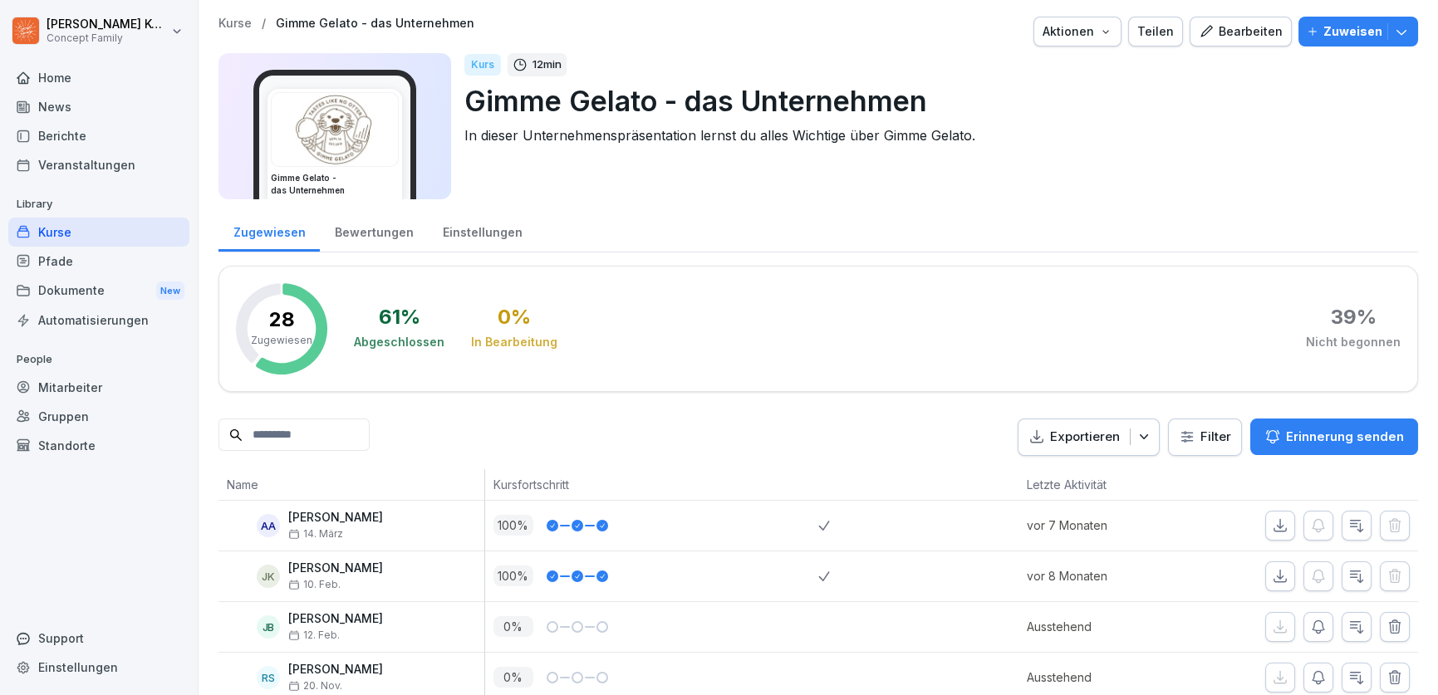
click at [79, 229] on div "Kurse" at bounding box center [98, 232] width 181 height 29
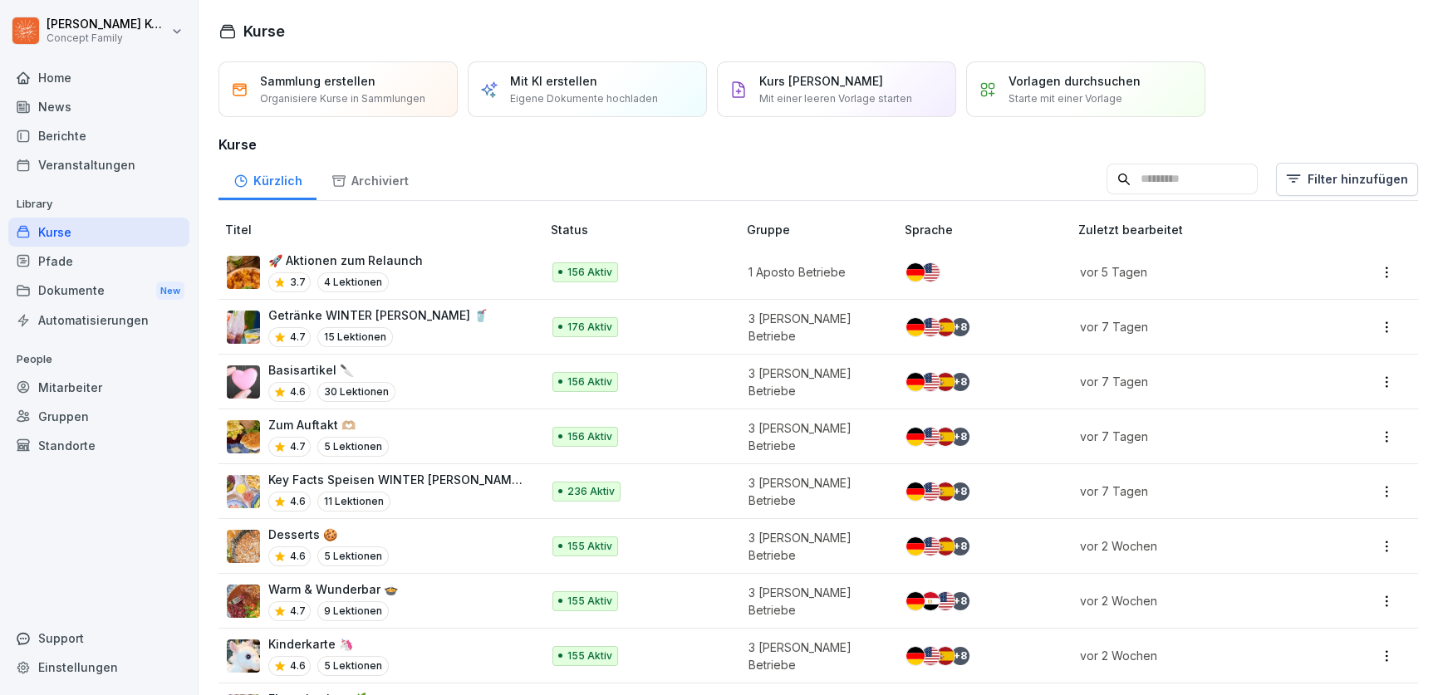
click at [421, 278] on div "🚀 Aktionen zum Relaunch 3.7 4 Lektionen" at bounding box center [375, 272] width 297 height 41
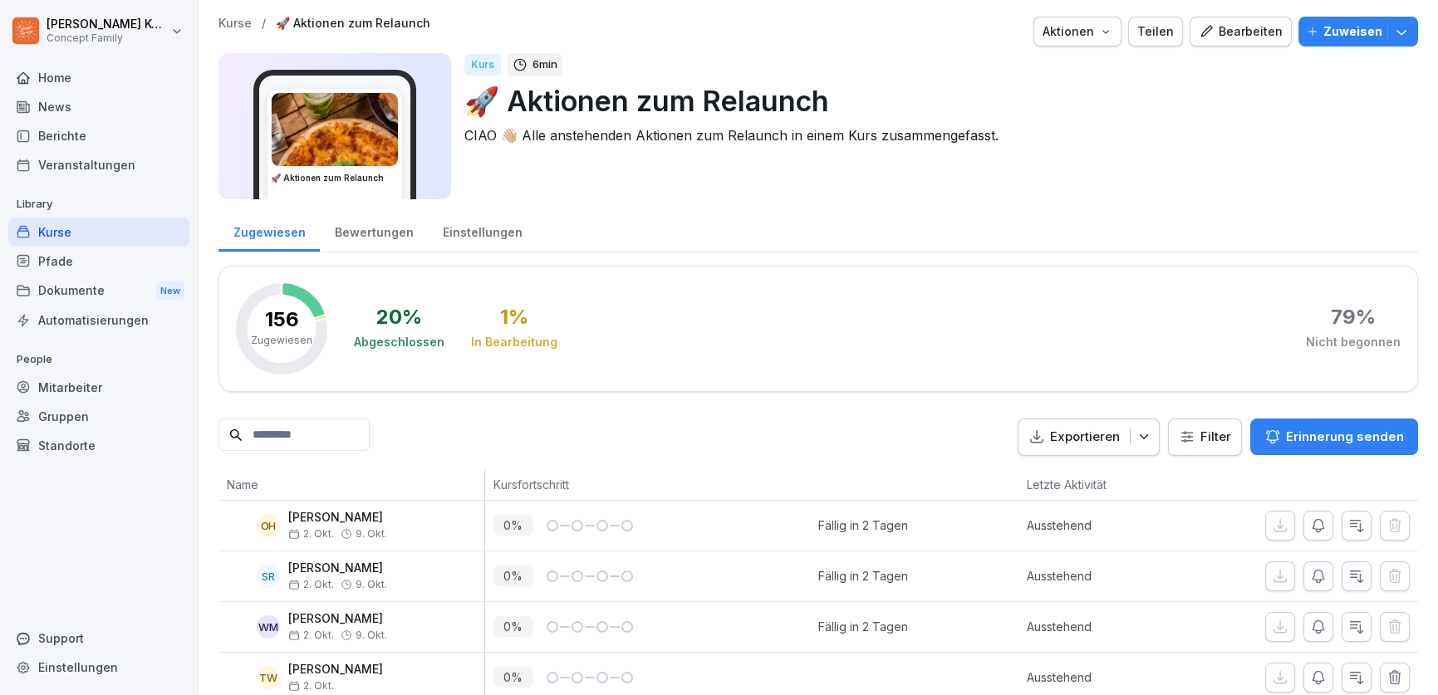
click at [358, 239] on div "Bewertungen" at bounding box center [374, 230] width 108 height 42
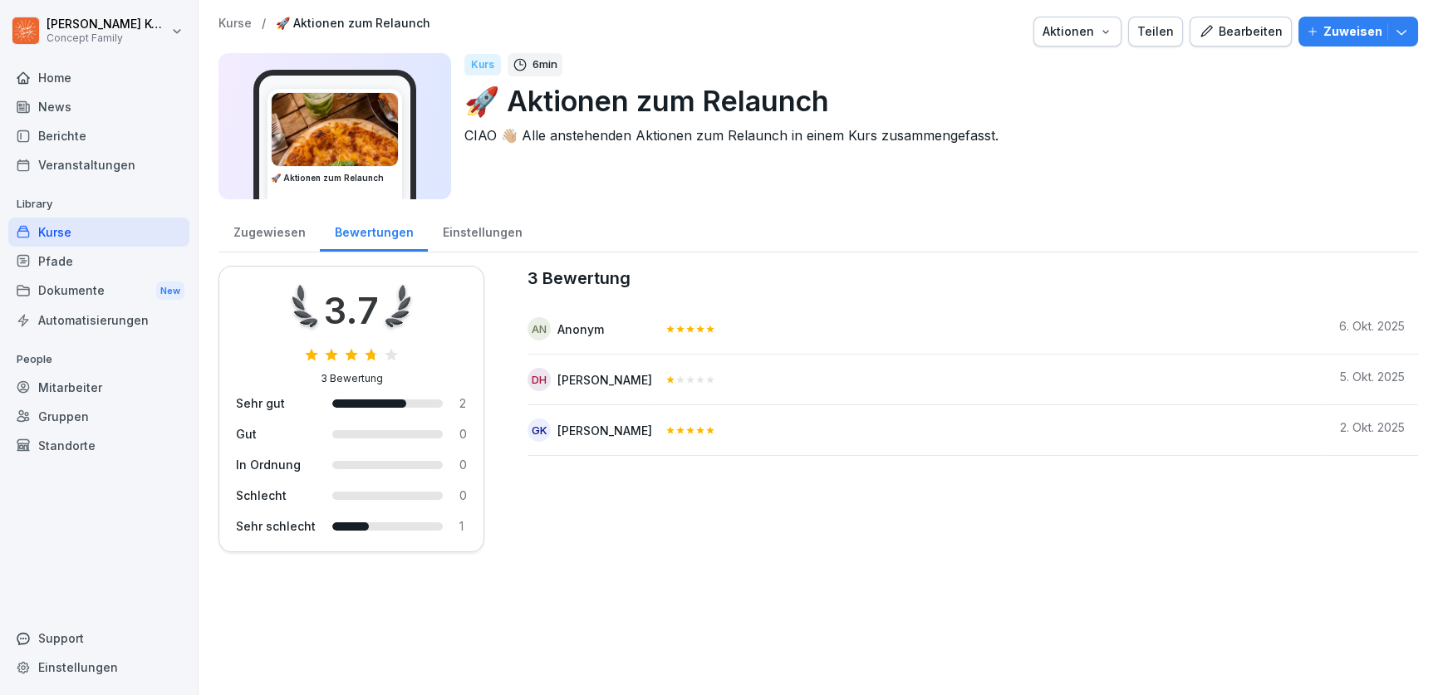
click at [503, 249] on div "Einstellungen" at bounding box center [482, 230] width 109 height 42
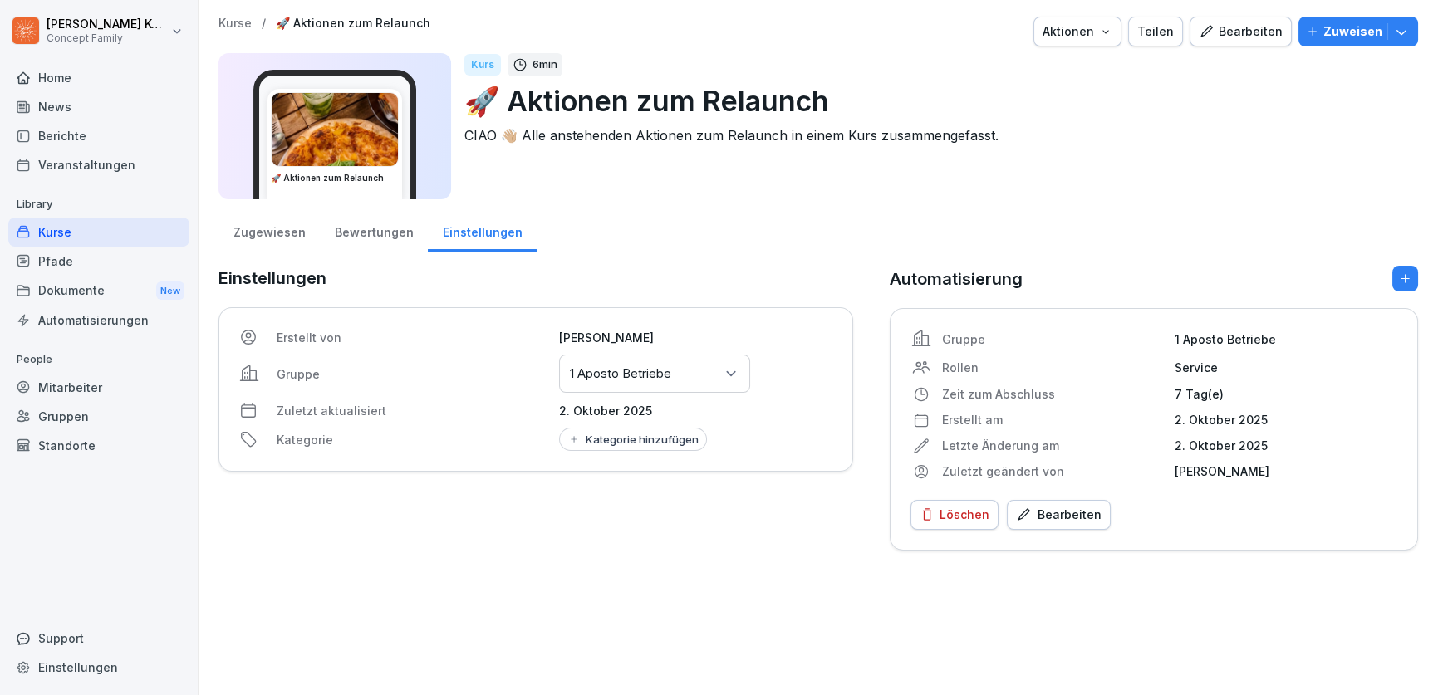
click at [588, 441] on div "Kategorie hinzufügen" at bounding box center [632, 439] width 131 height 13
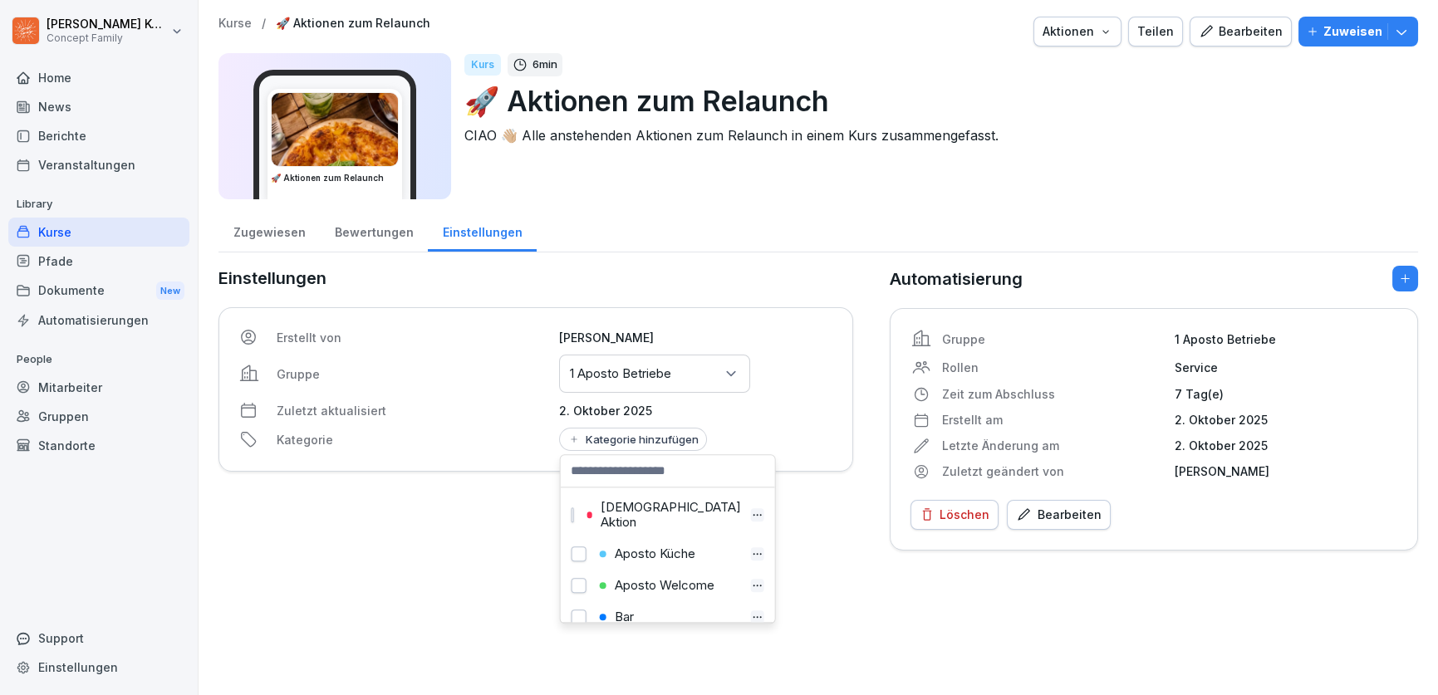
click at [586, 511] on div "Aposto Aktion" at bounding box center [668, 515] width 206 height 47
click at [574, 510] on button "button" at bounding box center [572, 514] width 2 height 15
click at [89, 235] on div "Kurse" at bounding box center [98, 232] width 181 height 29
